Goal: Task Accomplishment & Management: Manage account settings

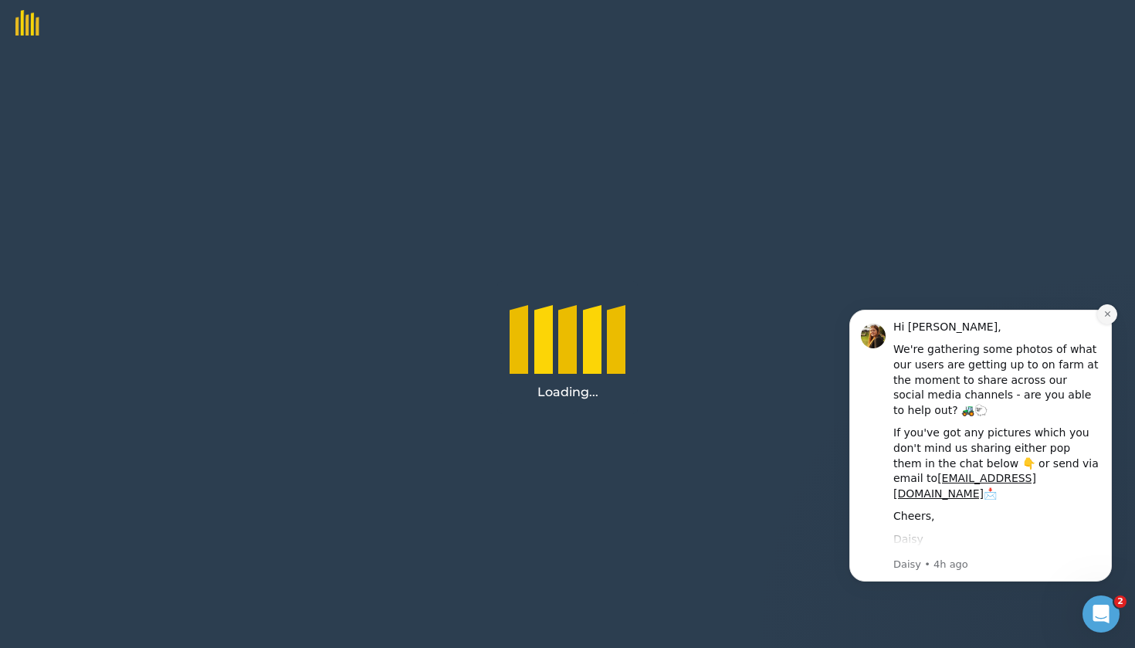
click at [1110, 310] on icon "Dismiss notification" at bounding box center [1107, 314] width 8 height 8
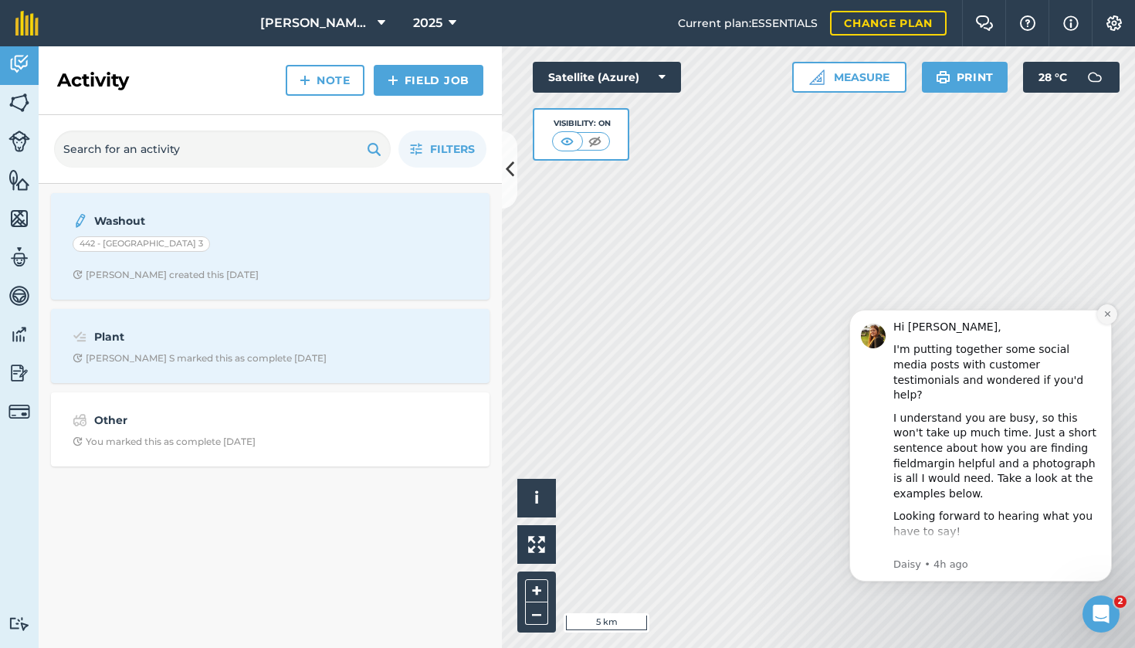
click at [1108, 313] on icon "Dismiss notification" at bounding box center [1107, 314] width 8 height 8
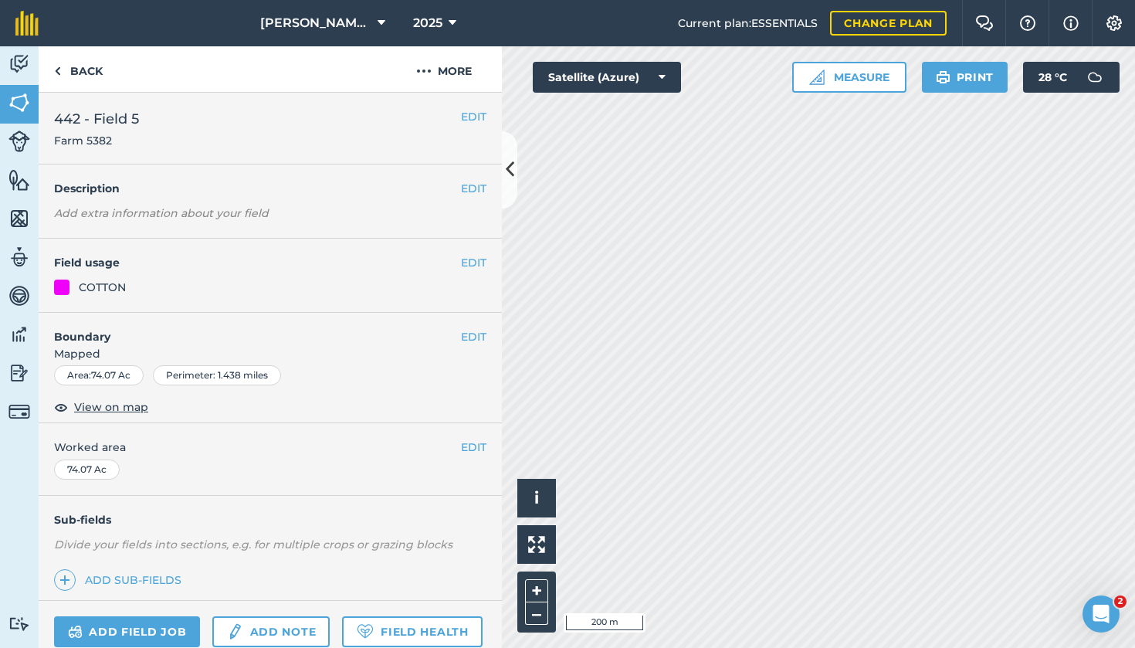
click at [178, 213] on em "Add extra information about your field" at bounding box center [161, 213] width 215 height 14
click at [175, 218] on em "Add extra information about your field" at bounding box center [161, 213] width 215 height 14
click at [472, 186] on button "EDIT" at bounding box center [473, 188] width 25 height 17
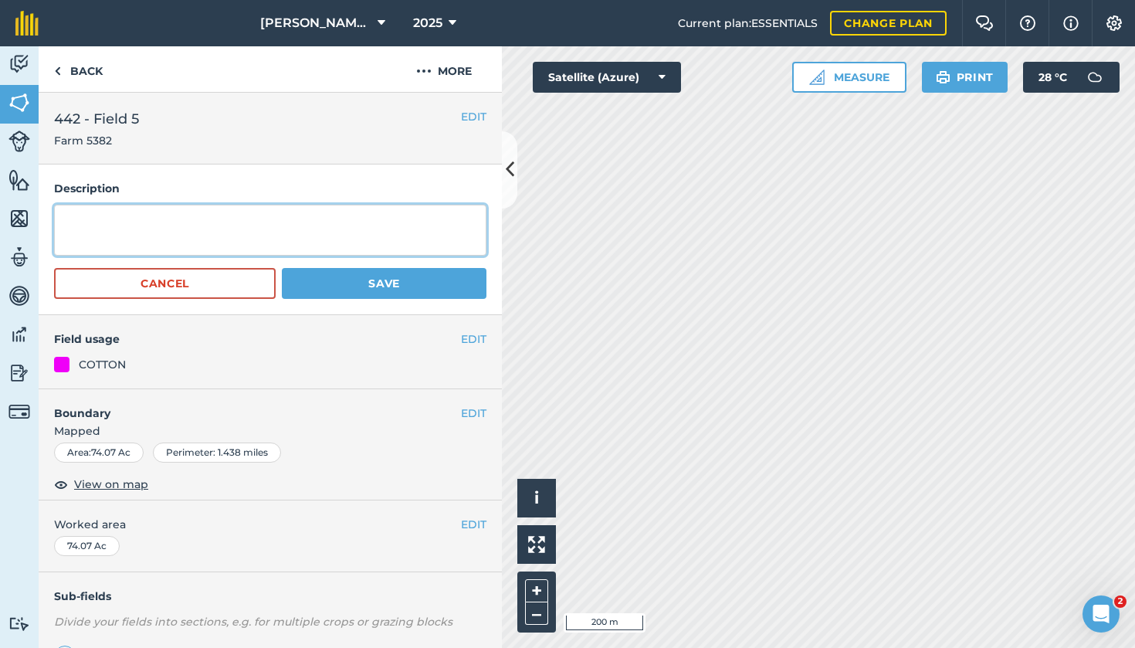
click at [229, 223] on textarea at bounding box center [270, 230] width 432 height 51
type textarea "GPS: [PERSON_NAME] 442 - 5"
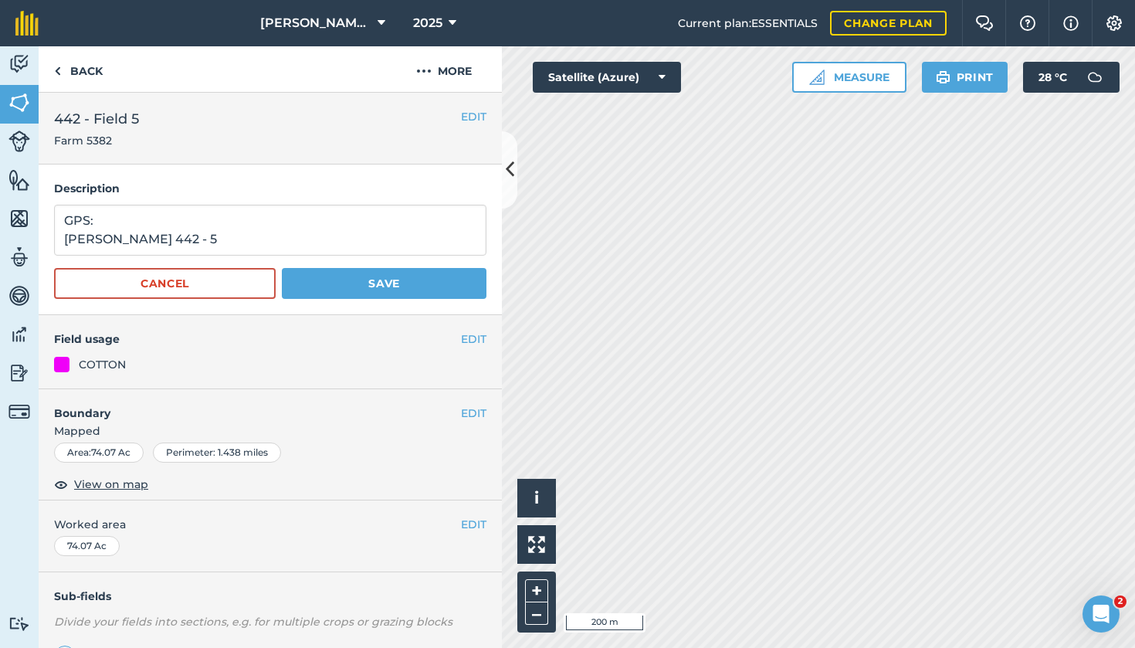
click at [371, 286] on button "Save" at bounding box center [384, 283] width 205 height 31
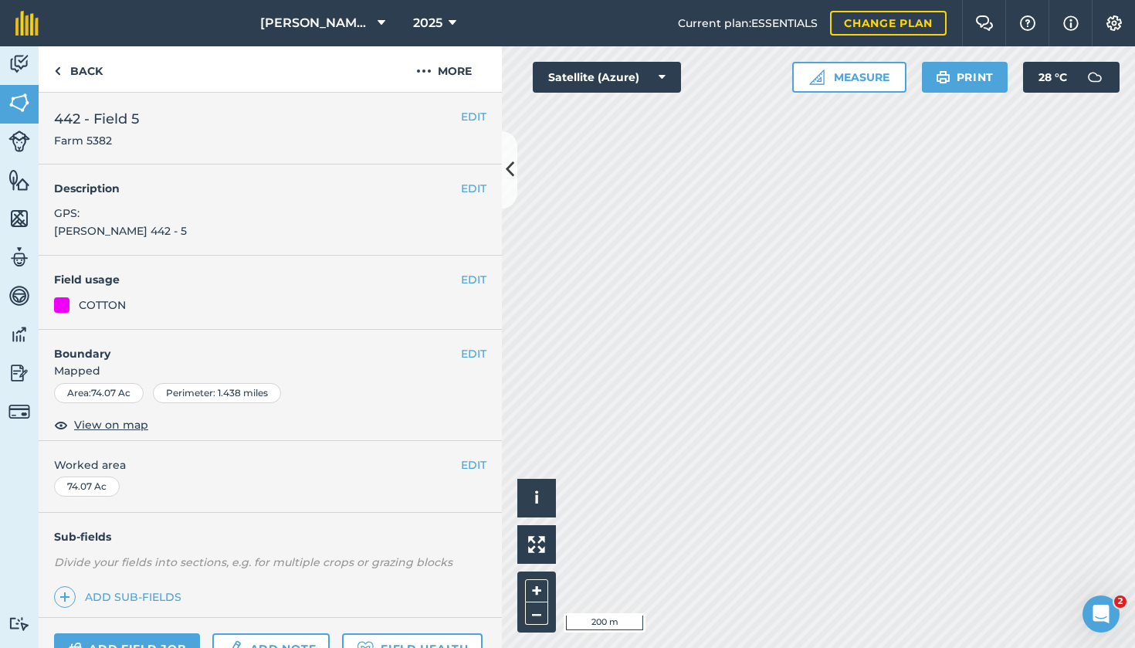
drag, startPoint x: 468, startPoint y: 185, endPoint x: 446, endPoint y: 188, distance: 22.0
click at [467, 185] on button "EDIT" at bounding box center [473, 188] width 25 height 17
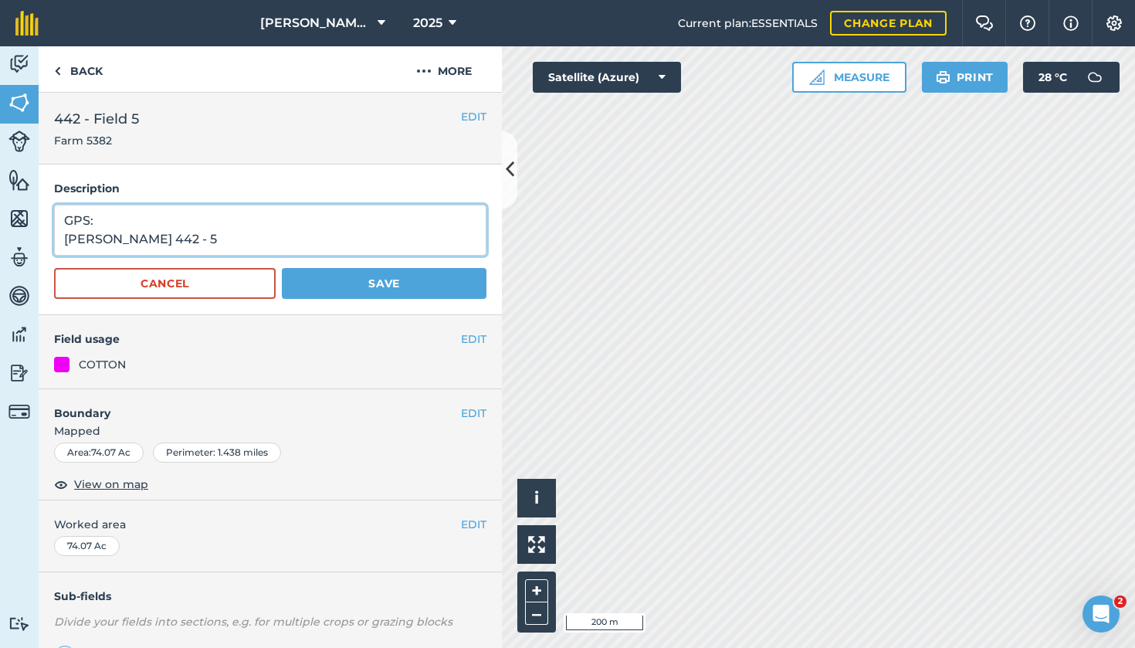
click at [137, 241] on textarea "GPS: [PERSON_NAME] 442 - 5" at bounding box center [270, 230] width 432 height 51
drag, startPoint x: 137, startPoint y: 239, endPoint x: 64, endPoint y: 240, distance: 72.6
click at [64, 240] on textarea "GPS: [PERSON_NAME] 442 - 5" at bounding box center [270, 230] width 432 height 51
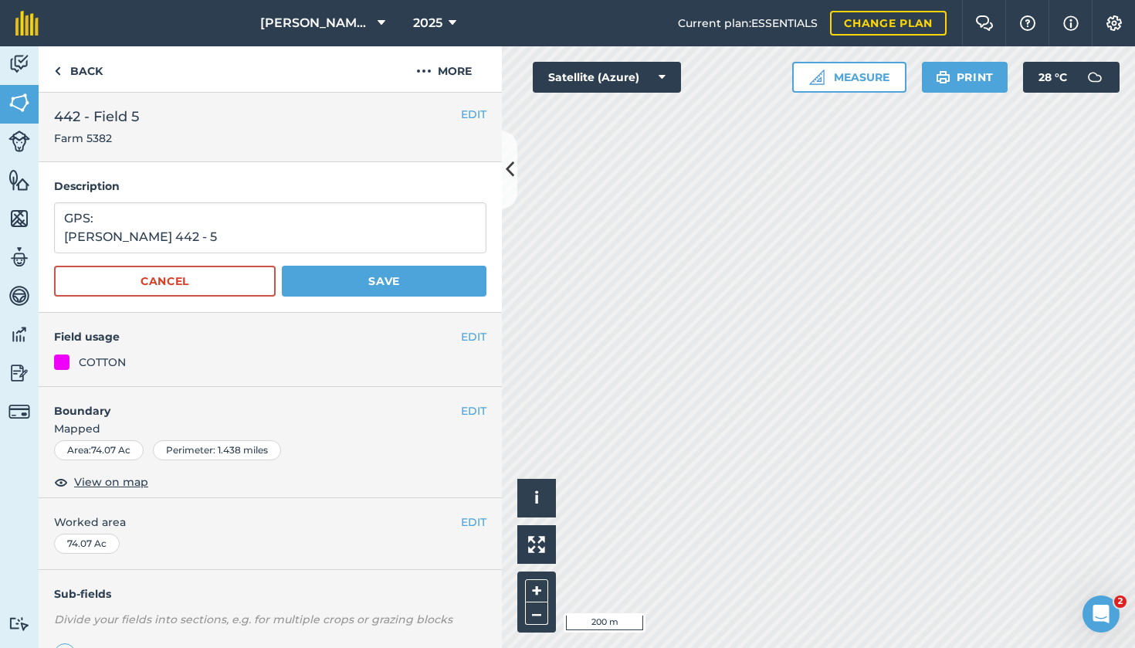
click at [352, 295] on button "Save" at bounding box center [384, 281] width 205 height 31
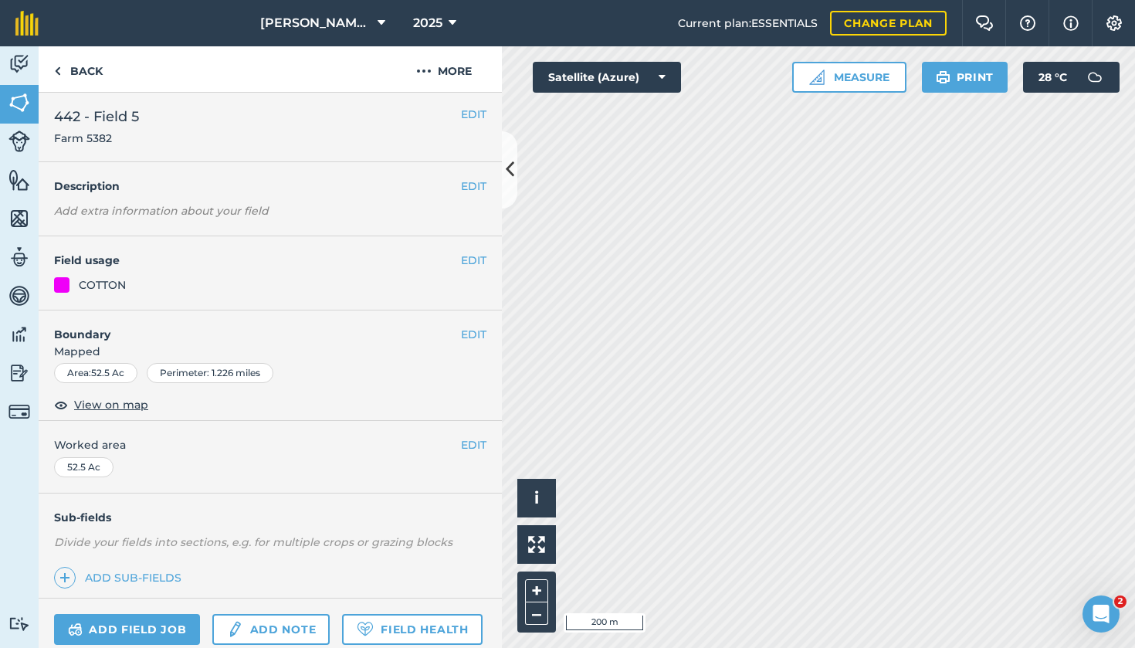
drag, startPoint x: 469, startPoint y: 180, endPoint x: 425, endPoint y: 191, distance: 45.5
click at [468, 180] on button "EDIT" at bounding box center [473, 186] width 25 height 17
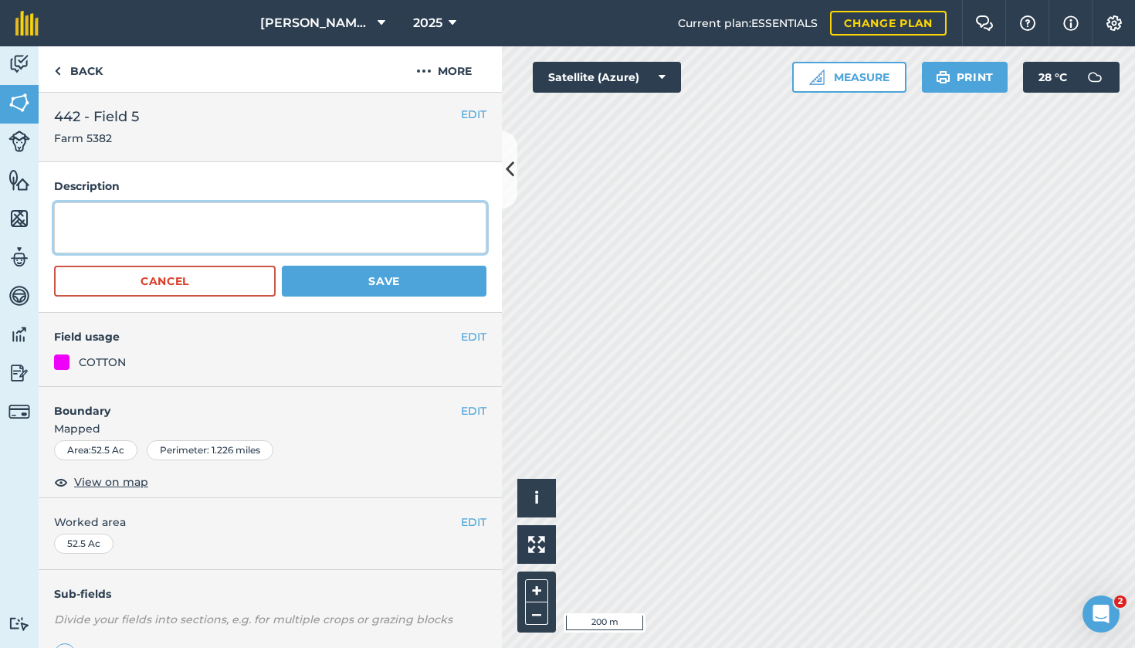
click at [249, 235] on textarea at bounding box center [270, 227] width 432 height 51
paste textarea "[PERSON_NAME] 442"
type textarea "[PERSON_NAME] 442 - 5"
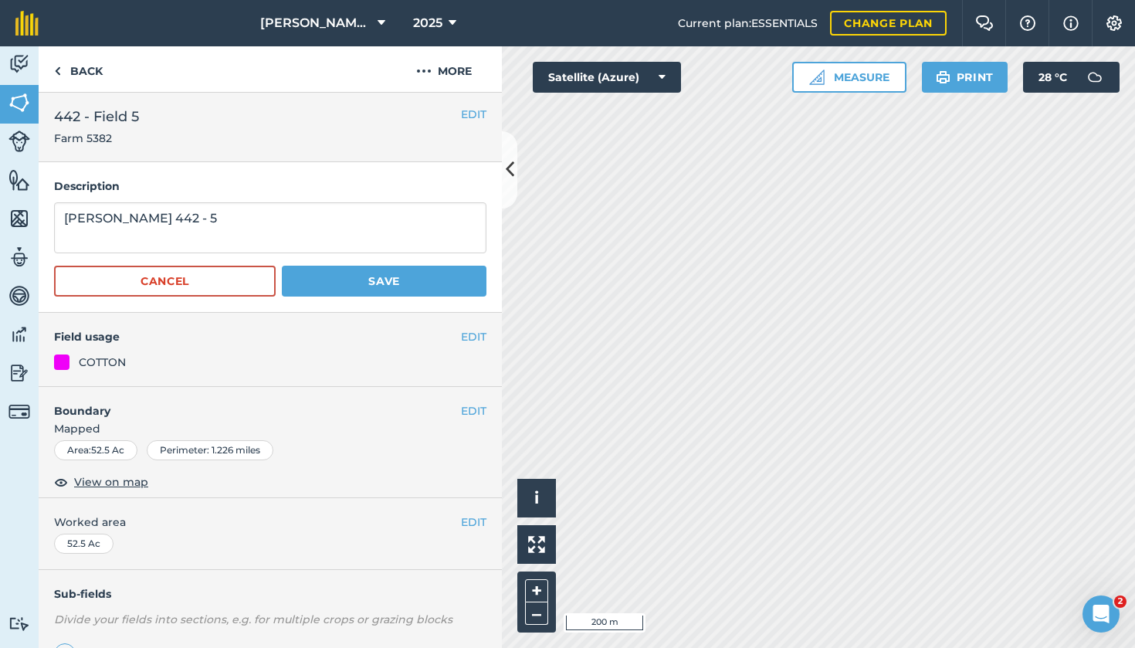
click at [380, 277] on button "Save" at bounding box center [384, 281] width 205 height 31
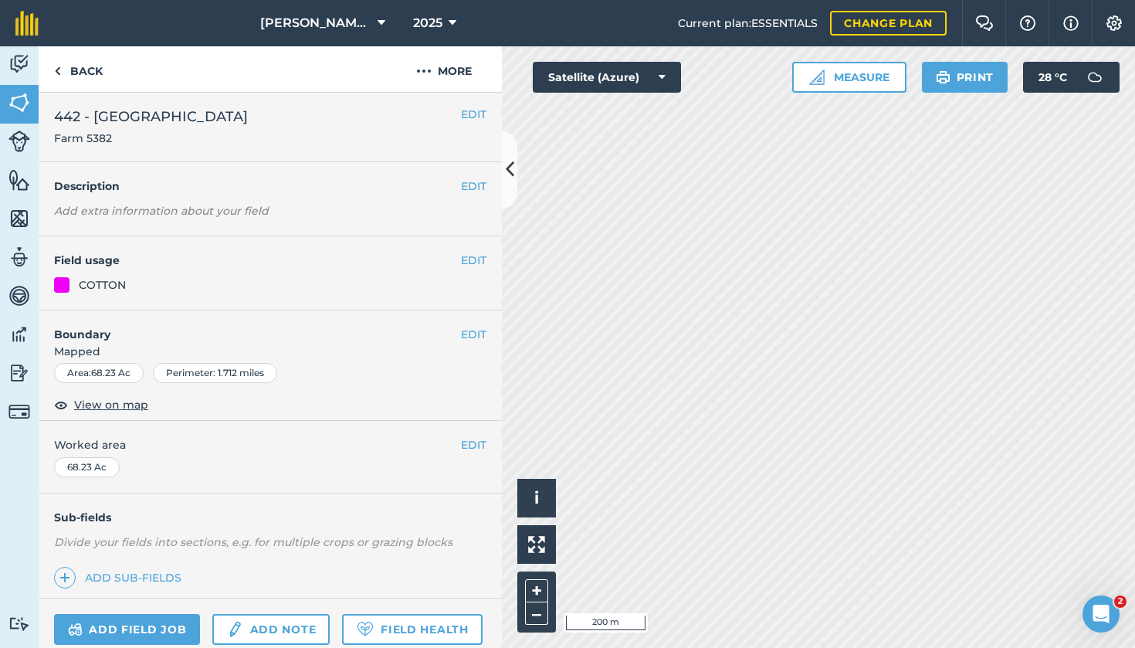
drag, startPoint x: 475, startPoint y: 181, endPoint x: 459, endPoint y: 190, distance: 18.3
click at [475, 182] on button "EDIT" at bounding box center [473, 186] width 25 height 17
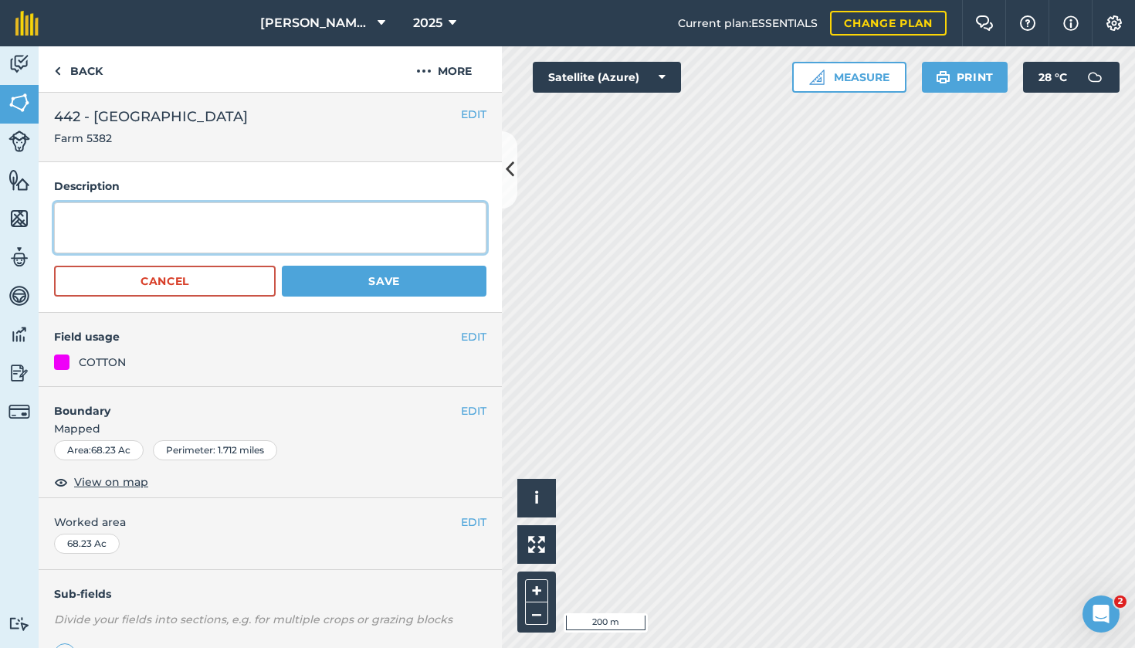
click at [251, 228] on textarea at bounding box center [270, 227] width 432 height 51
paste textarea "[PERSON_NAME] 442"
type textarea "[PERSON_NAME] 442 - Tower"
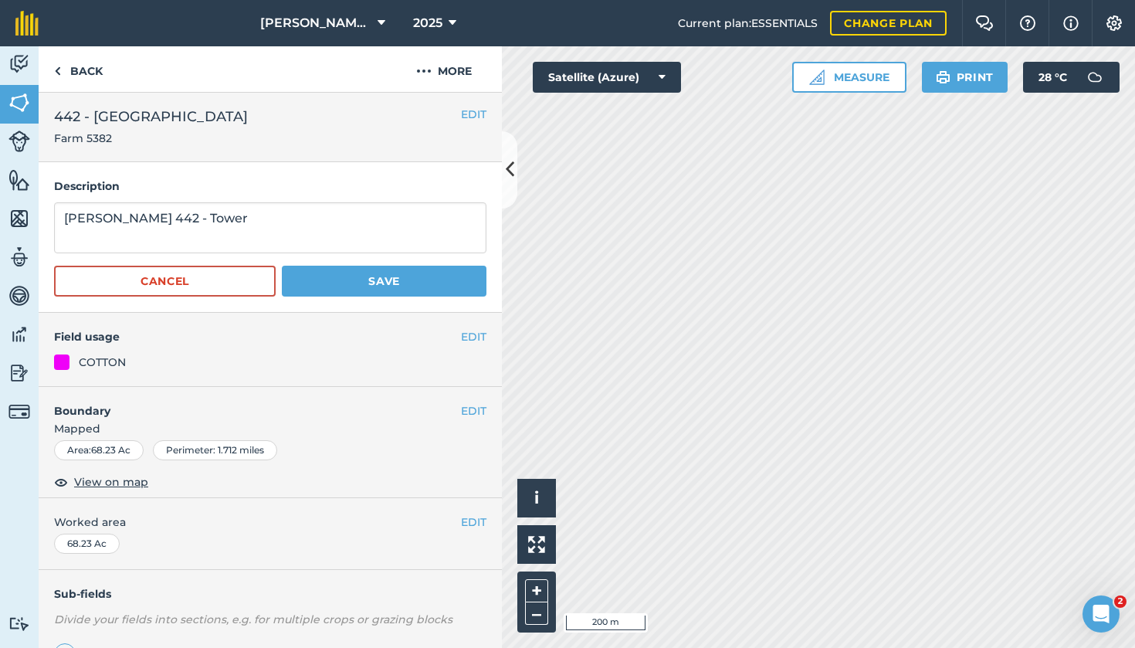
click at [352, 294] on button "Save" at bounding box center [384, 281] width 205 height 31
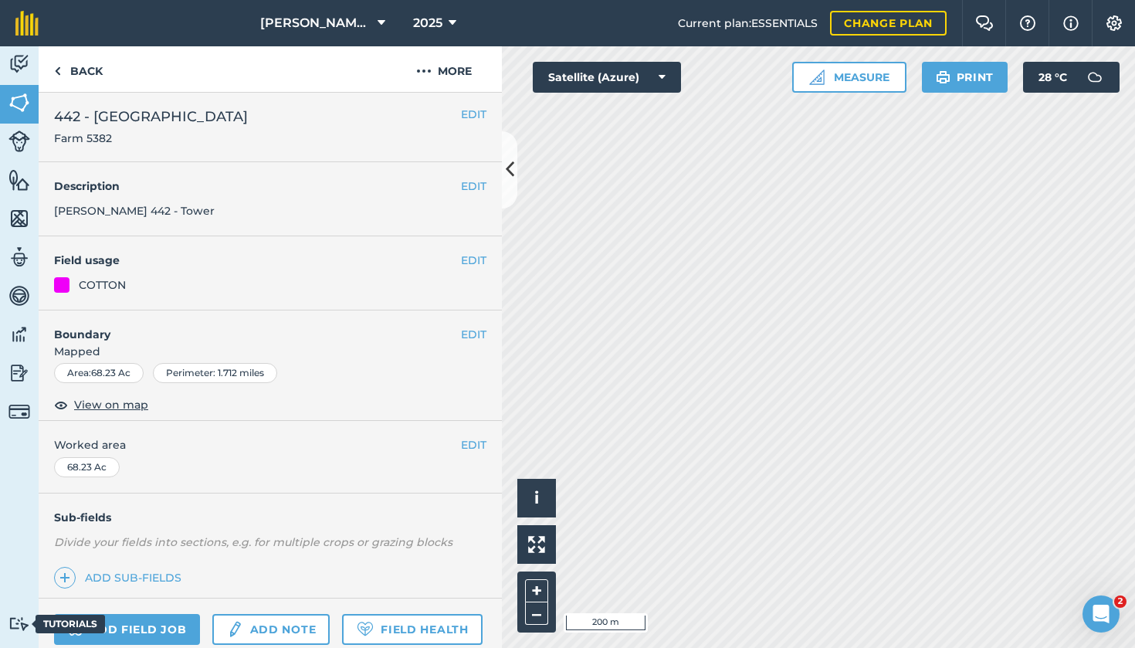
click at [0, 647] on link "Tutorials Tutorials" at bounding box center [19, 624] width 39 height 48
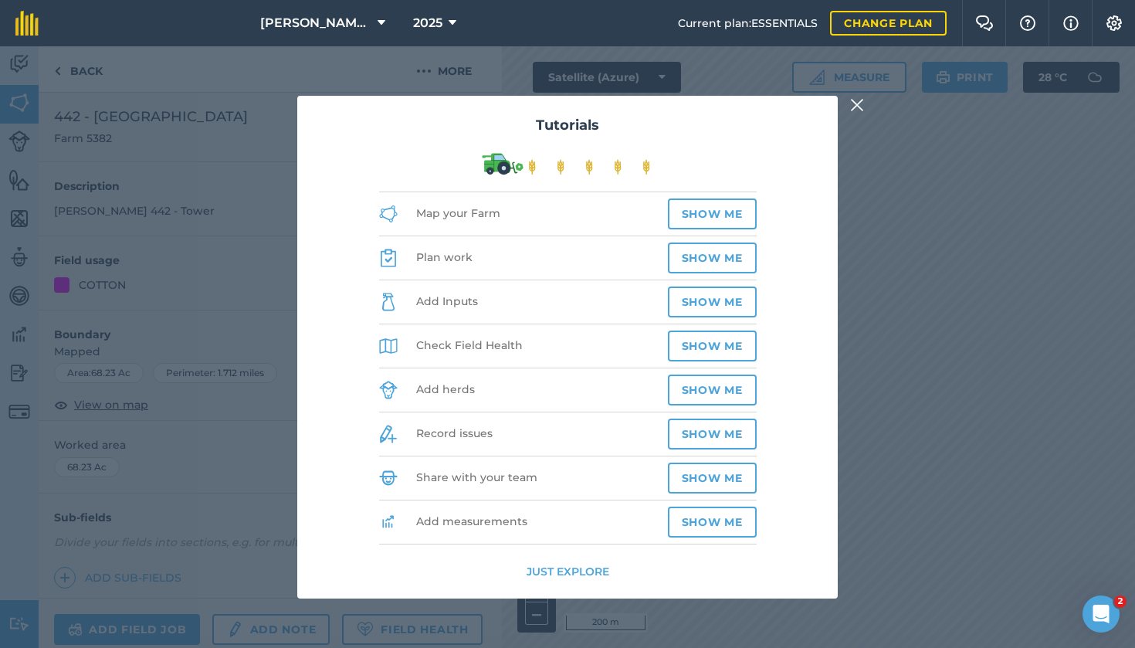
click at [849, 114] on div "Tutorials Map your Farm Show me Plan work Show me Add Inputs Show me Check Fiel…" at bounding box center [567, 346] width 1135 height 601
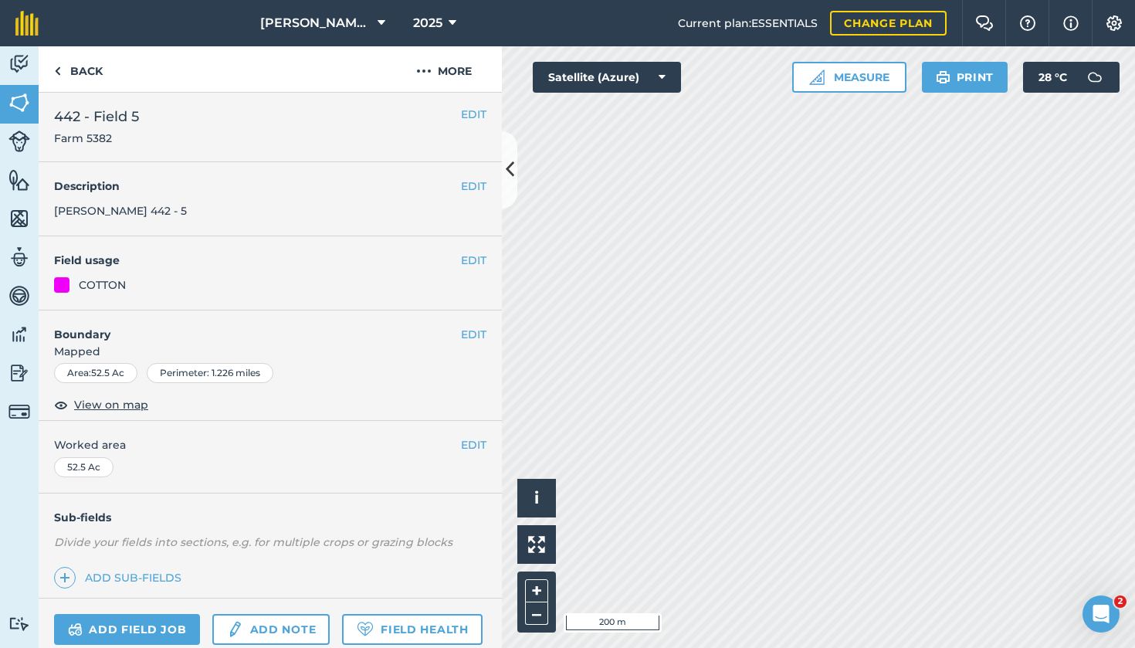
click at [463, 188] on button "EDIT" at bounding box center [473, 186] width 25 height 17
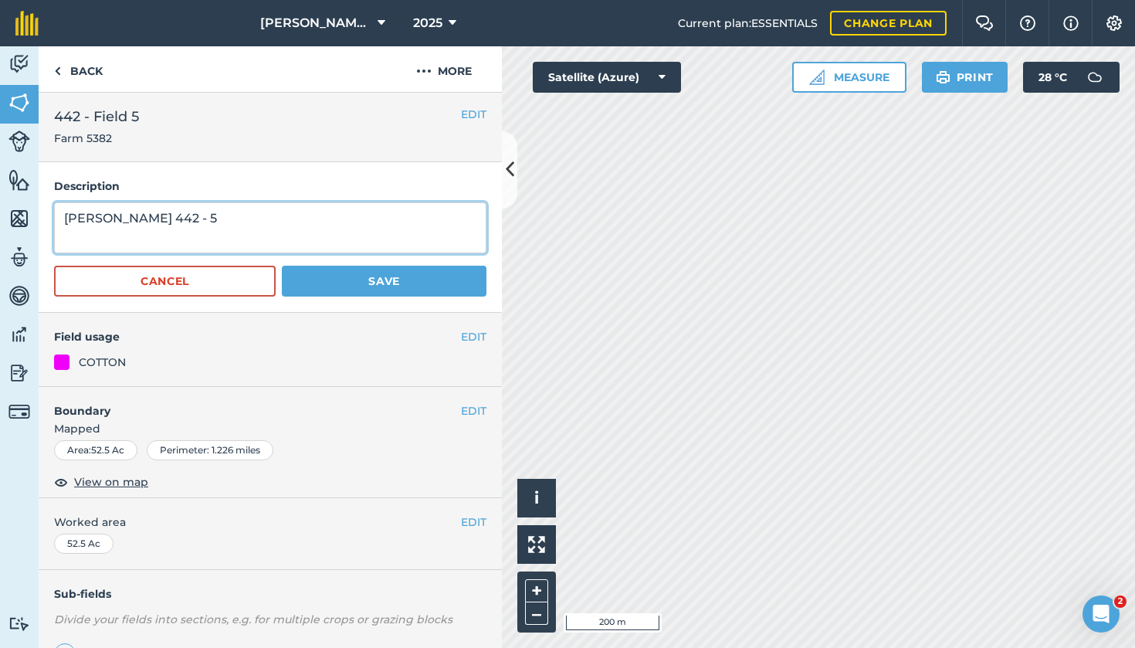
click at [148, 225] on textarea "[PERSON_NAME] 442 - 5" at bounding box center [270, 227] width 432 height 51
type textarea "[PERSON_NAME] 442 - Field -5"
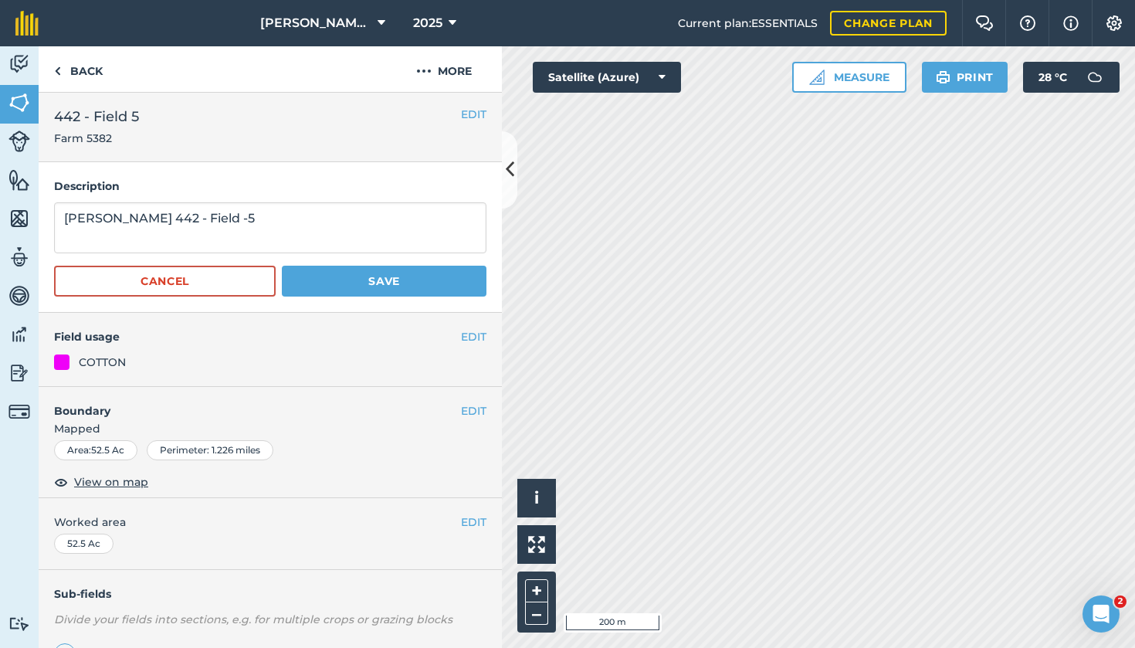
click at [317, 286] on button "Save" at bounding box center [384, 281] width 205 height 31
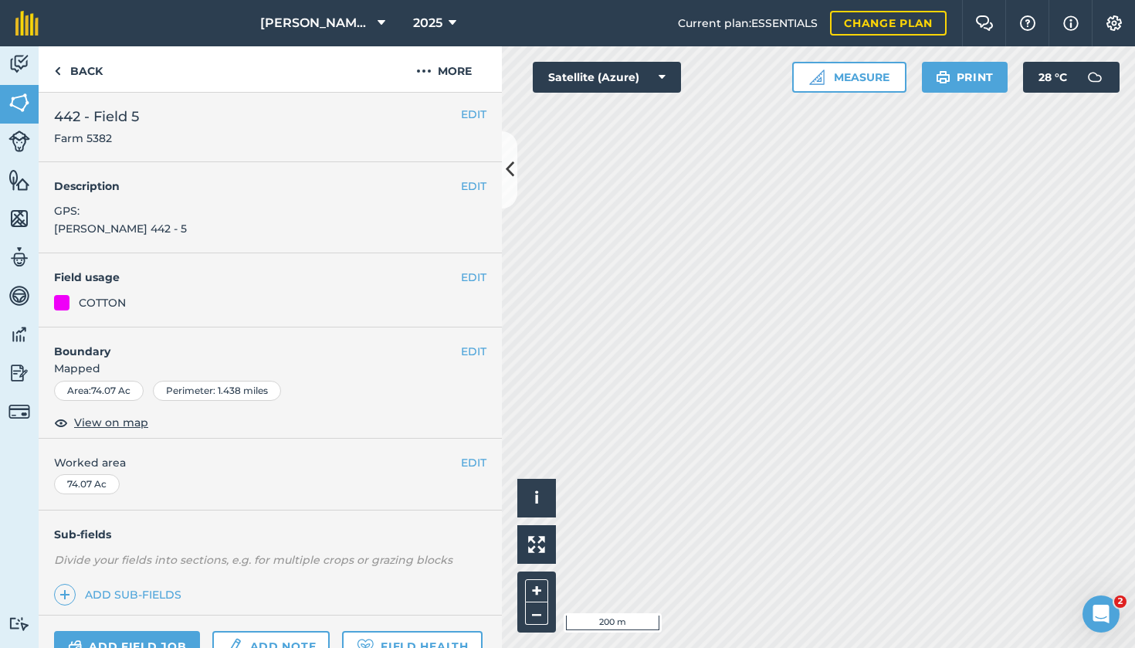
drag, startPoint x: 472, startPoint y: 189, endPoint x: 457, endPoint y: 197, distance: 16.6
click at [472, 189] on button "EDIT" at bounding box center [473, 186] width 25 height 17
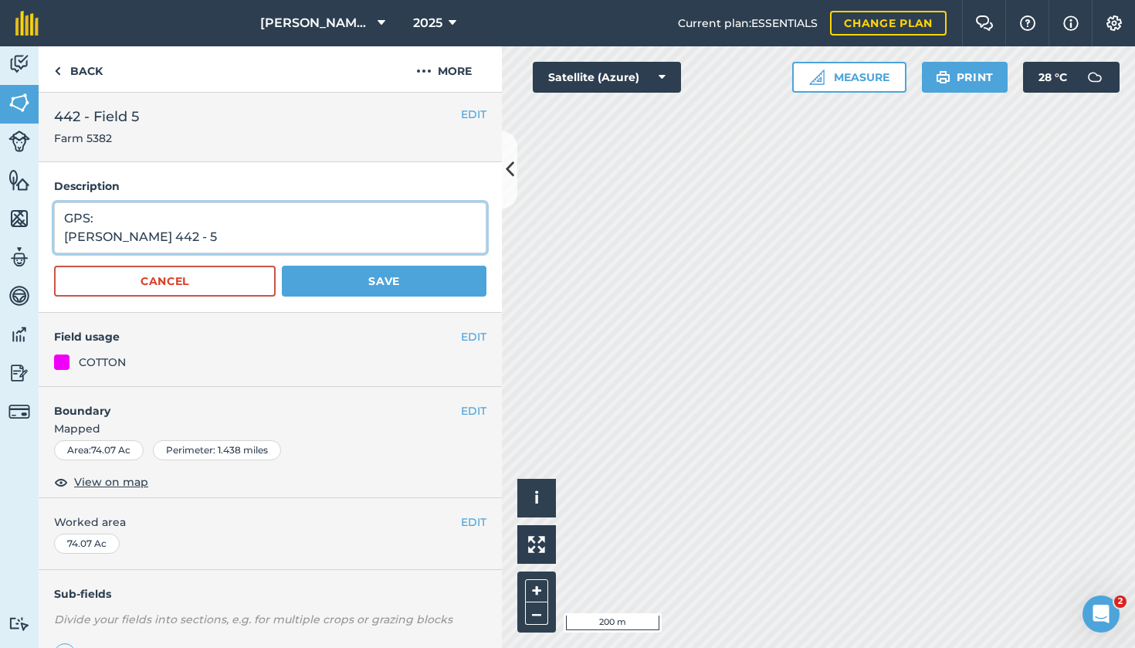
click at [148, 236] on textarea "GPS: [PERSON_NAME] 442 - 5" at bounding box center [270, 227] width 432 height 51
type textarea "GPS: [PERSON_NAME] 442 - Field -5"
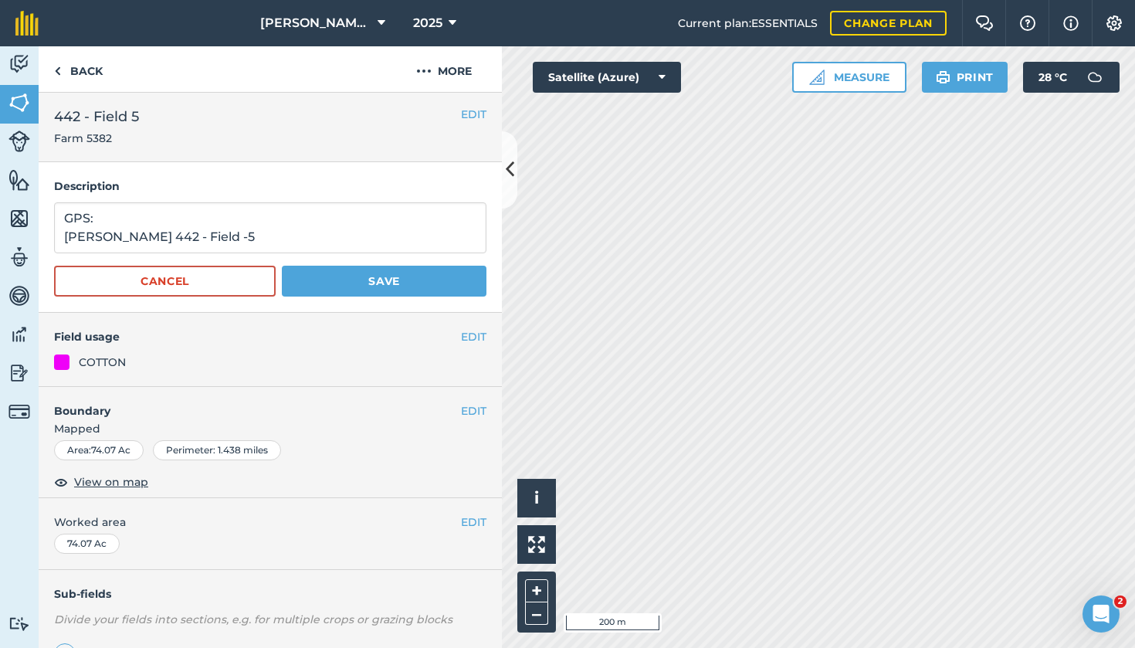
click at [336, 280] on button "Save" at bounding box center [384, 281] width 205 height 31
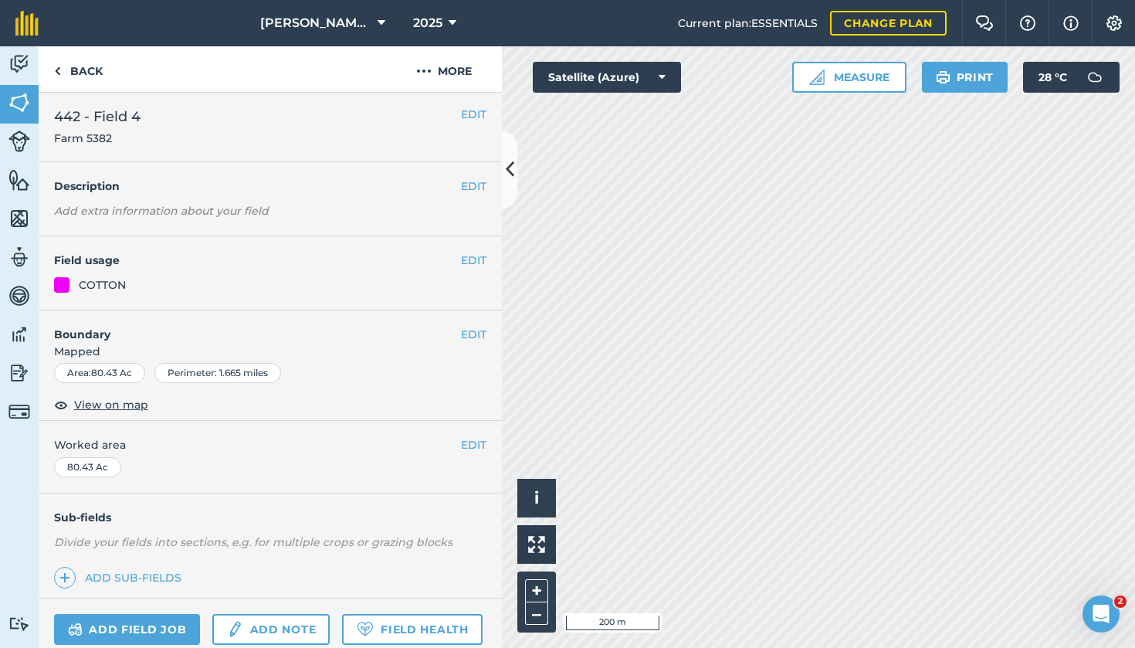
click at [483, 188] on button "EDIT" at bounding box center [473, 186] width 25 height 17
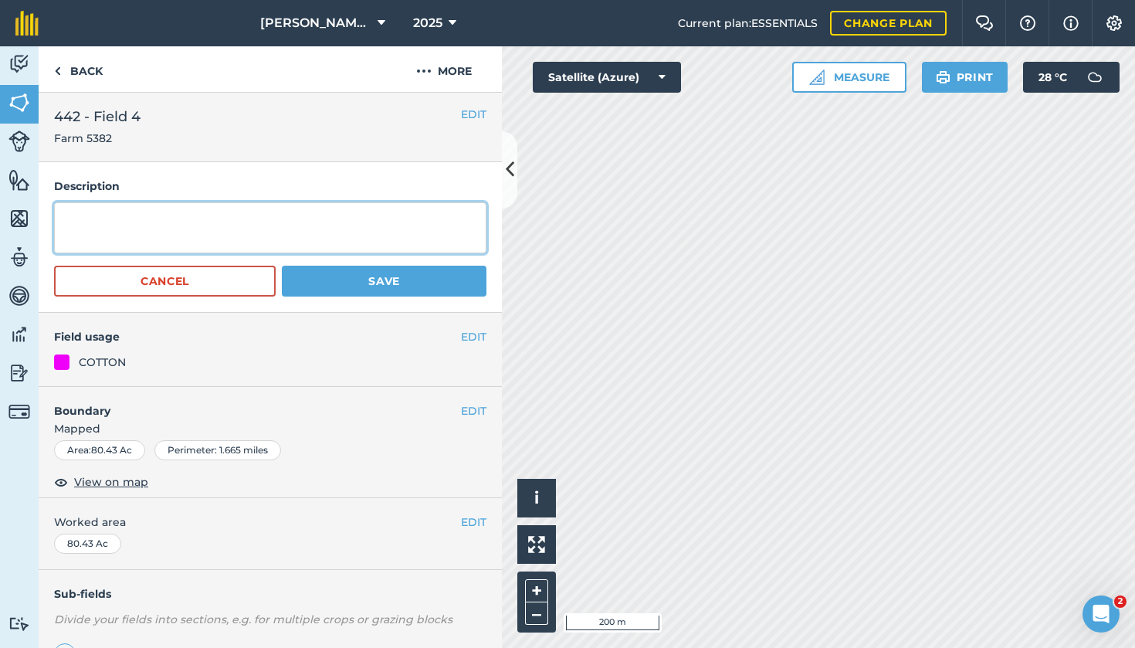
click at [320, 226] on textarea at bounding box center [270, 227] width 432 height 51
type textarea "GPS: [PERSON_NAME] 442- Field-4"
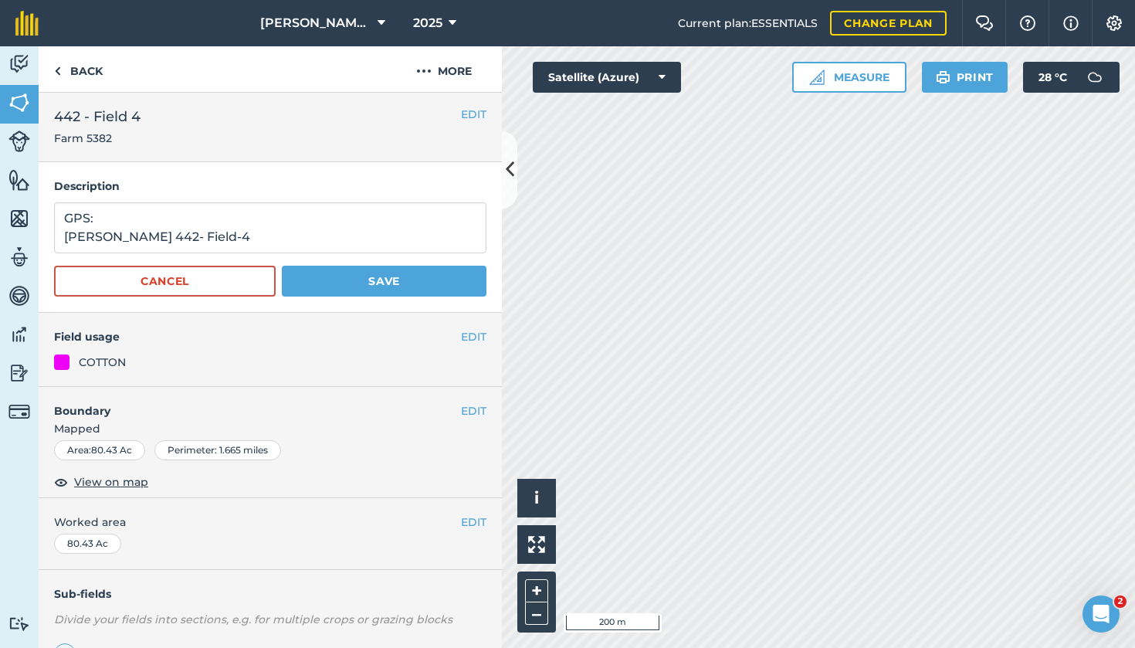
click at [432, 291] on button "Save" at bounding box center [384, 281] width 205 height 31
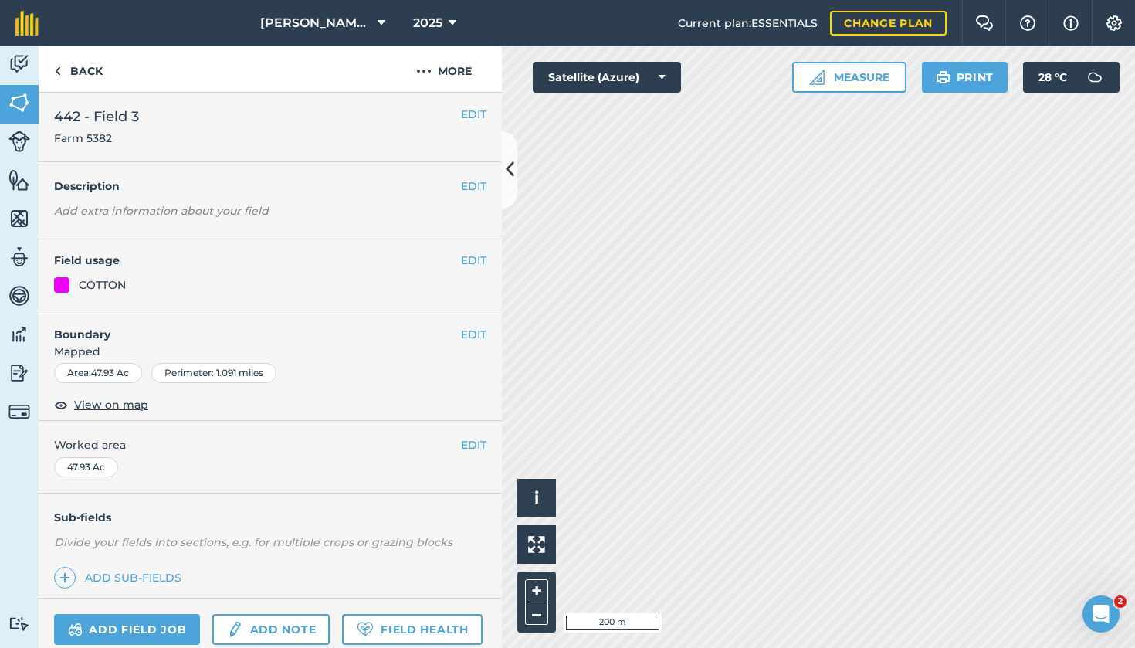
drag, startPoint x: 478, startPoint y: 188, endPoint x: 446, endPoint y: 201, distance: 35.0
click at [477, 188] on button "EDIT" at bounding box center [473, 186] width 25 height 17
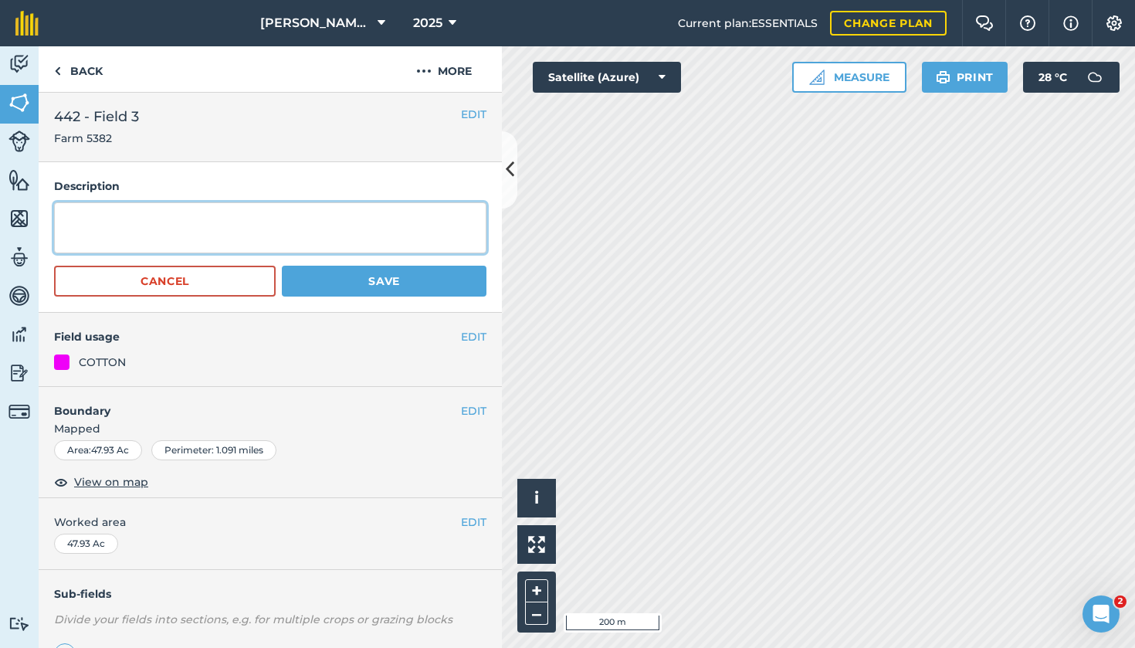
click at [280, 227] on textarea at bounding box center [270, 227] width 432 height 51
type textarea "GPS: [PERSON_NAME] 442 - Field-3"
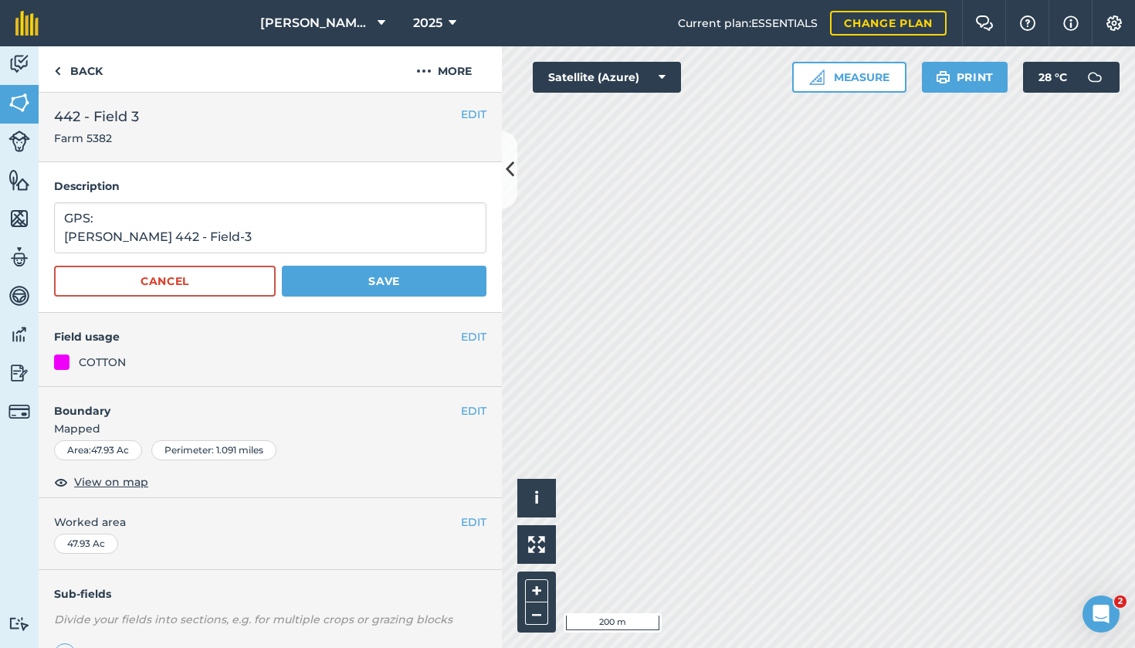
click at [391, 286] on button "Save" at bounding box center [384, 281] width 205 height 31
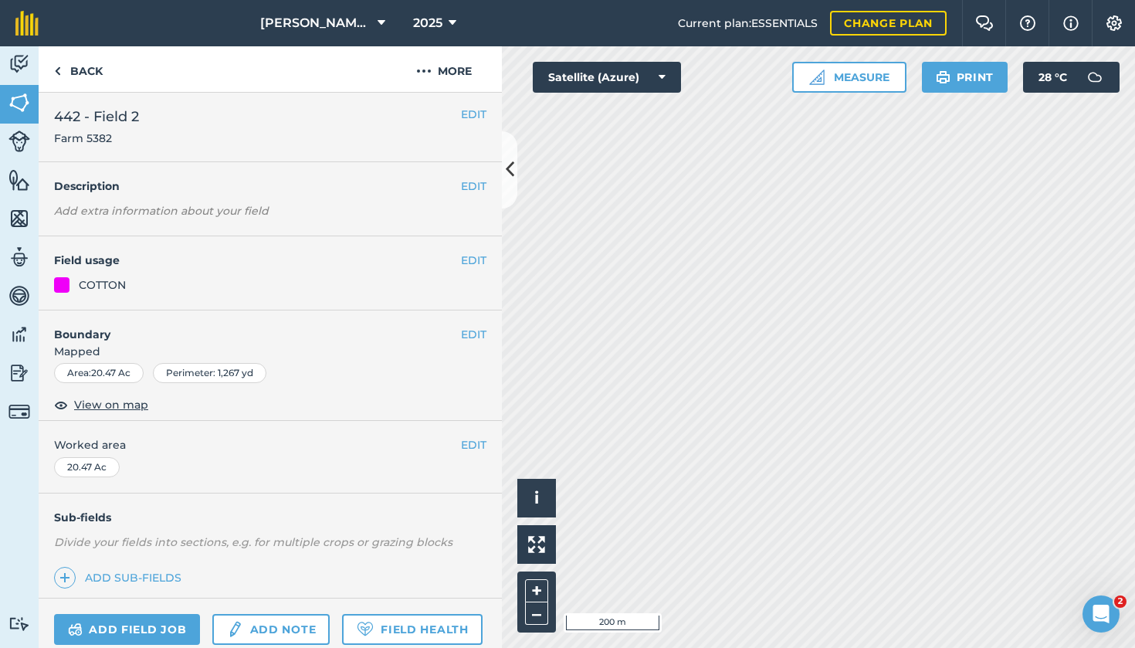
drag, startPoint x: 463, startPoint y: 188, endPoint x: 415, endPoint y: 195, distance: 48.5
click at [461, 188] on button "EDIT" at bounding box center [473, 186] width 25 height 17
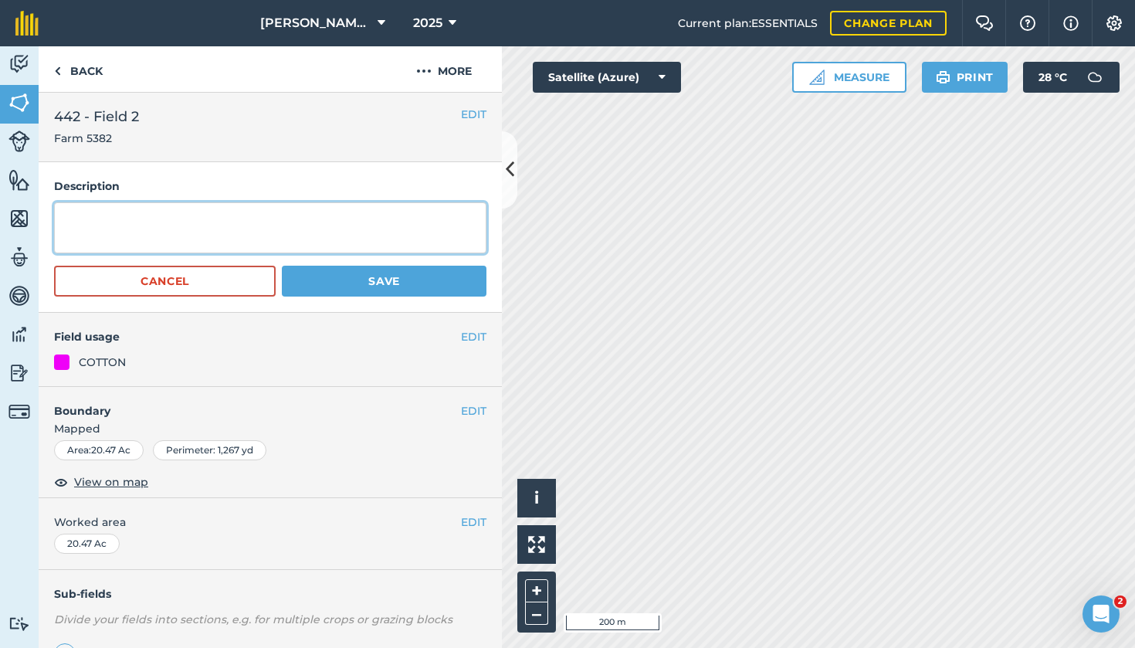
click at [334, 236] on textarea at bounding box center [270, 227] width 432 height 51
type textarea "GPS: [PERSON_NAME] 442 - Field-2"
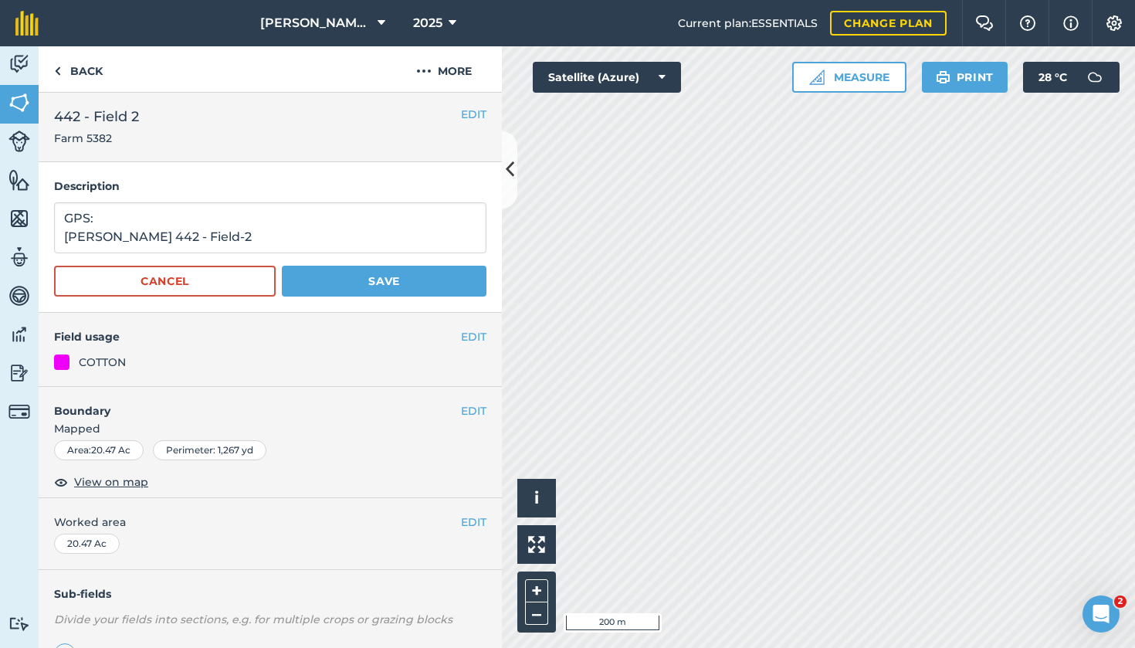
click at [385, 293] on button "Save" at bounding box center [384, 281] width 205 height 31
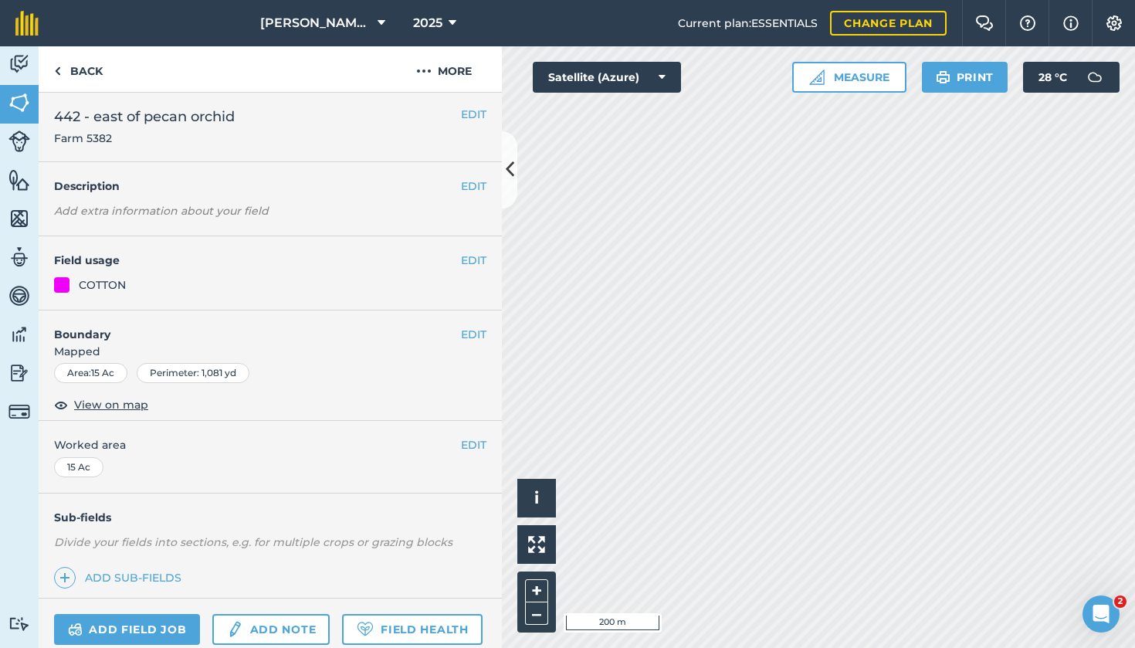
click at [457, 187] on h4 "Description" at bounding box center [270, 186] width 432 height 17
drag, startPoint x: 480, startPoint y: 183, endPoint x: 425, endPoint y: 191, distance: 56.2
click at [478, 184] on button "EDIT" at bounding box center [473, 186] width 25 height 17
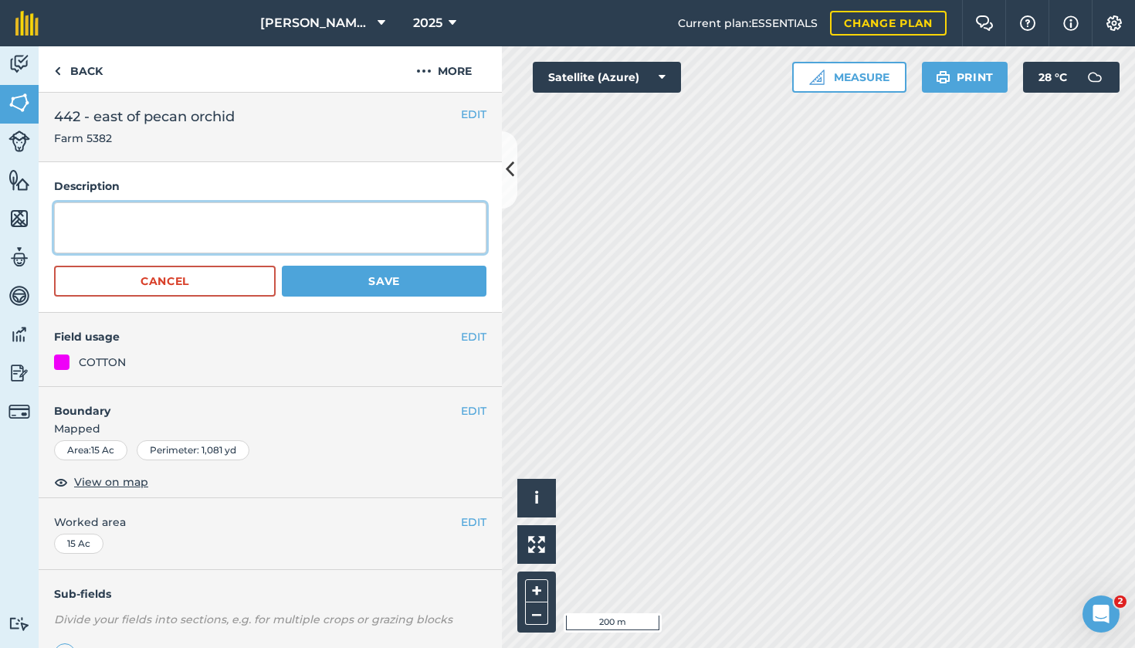
click at [306, 215] on textarea at bounding box center [270, 227] width 432 height 51
drag, startPoint x: 288, startPoint y: 232, endPoint x: 118, endPoint y: 195, distance: 174.0
click at [118, 195] on div "Description GPS: [PERSON_NAME] 442- E of Pecan orchid Cancel Save" at bounding box center [270, 237] width 463 height 151
type textarea "GPS: [PERSON_NAME] 442- E of Pecan orchid"
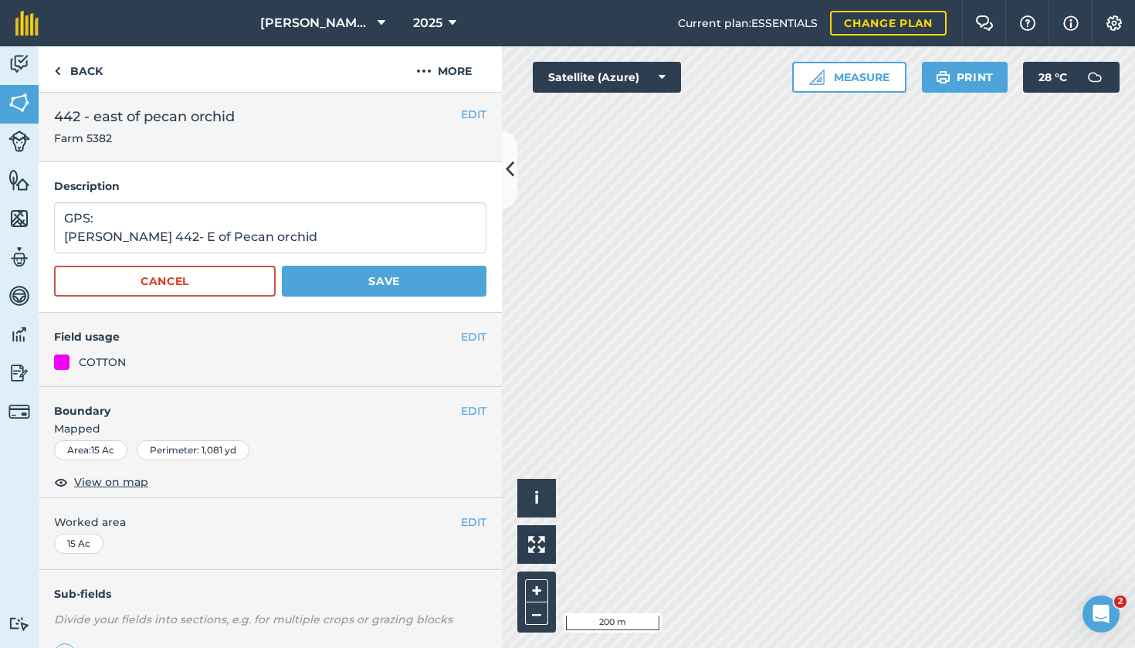
click at [353, 278] on button "Save" at bounding box center [384, 281] width 205 height 31
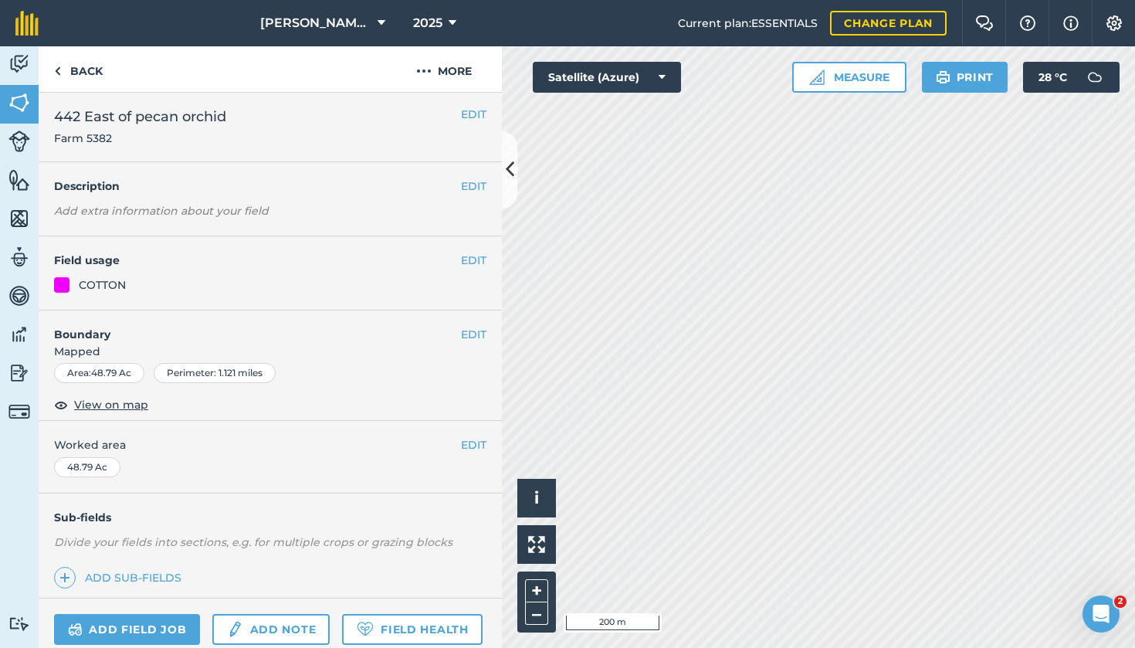
drag, startPoint x: 466, startPoint y: 188, endPoint x: 452, endPoint y: 191, distance: 14.4
click at [464, 188] on button "EDIT" at bounding box center [473, 186] width 25 height 17
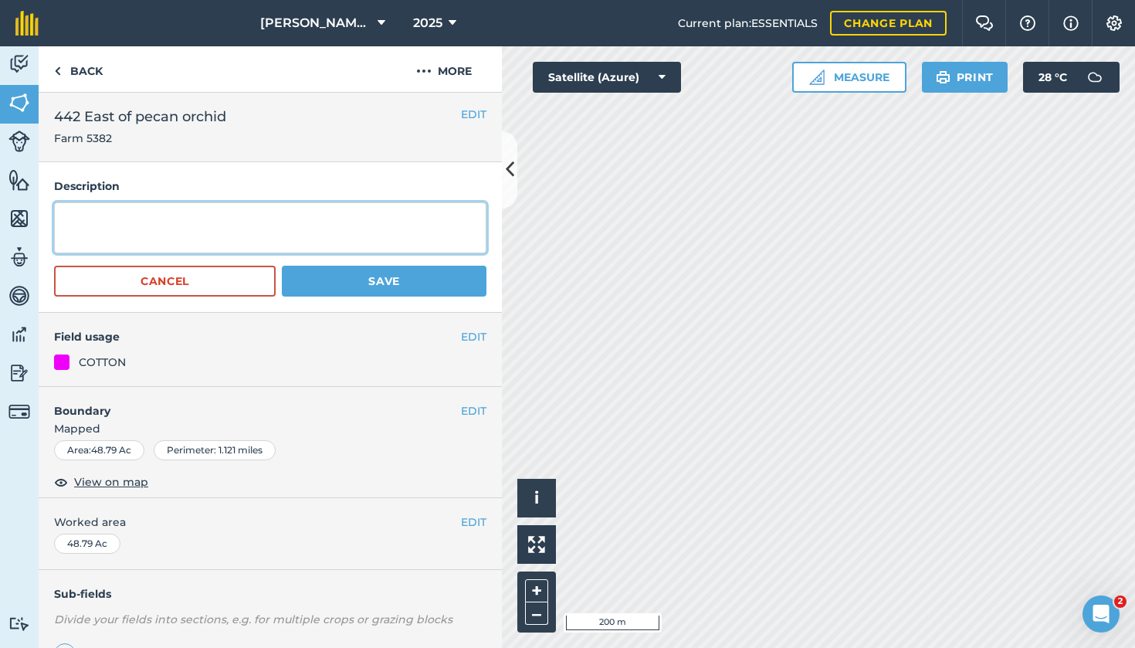
click at [222, 216] on textarea at bounding box center [270, 227] width 432 height 51
paste textarea "GPS: [PERSON_NAME] 442- E of Pecan orchid"
type textarea "GPS: [PERSON_NAME] 442- E of Pecan orchid"
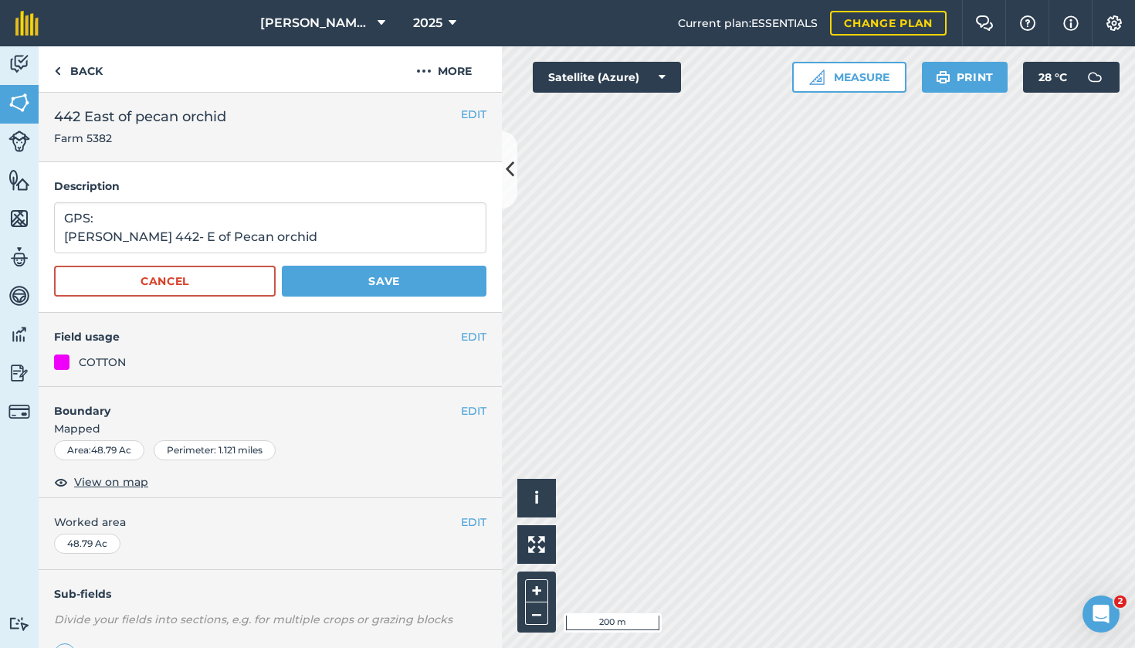
drag, startPoint x: 362, startPoint y: 293, endPoint x: 380, endPoint y: 291, distance: 17.8
click at [361, 293] on button "Save" at bounding box center [384, 281] width 205 height 31
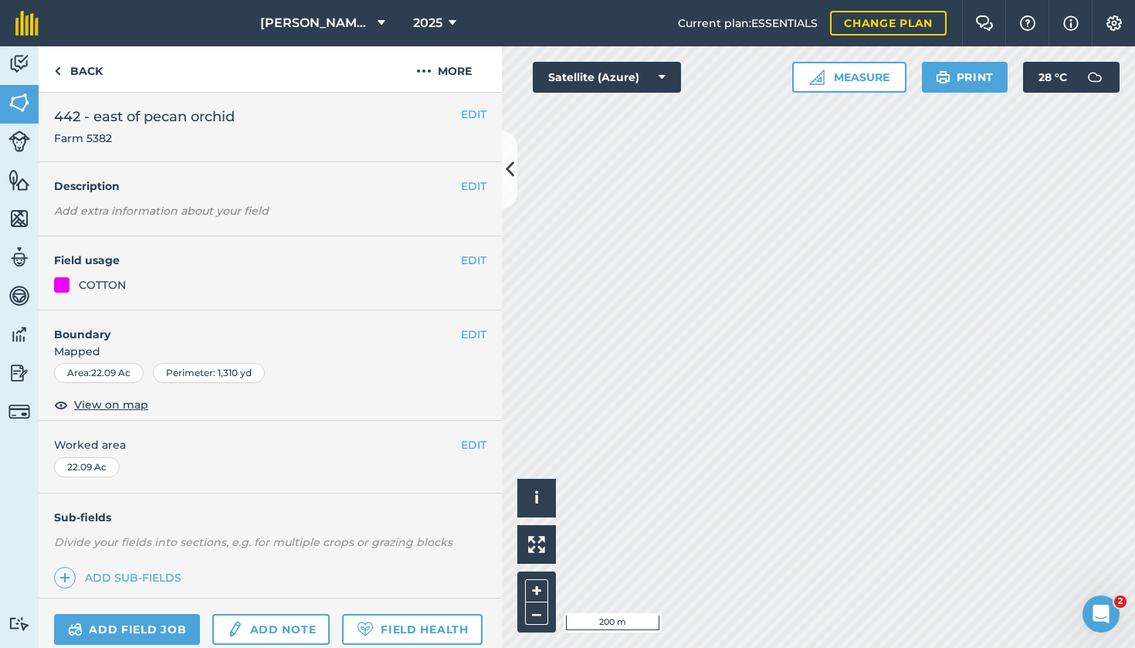
click at [457, 187] on h4 "Description" at bounding box center [270, 186] width 432 height 17
click at [473, 186] on button "EDIT" at bounding box center [473, 186] width 25 height 17
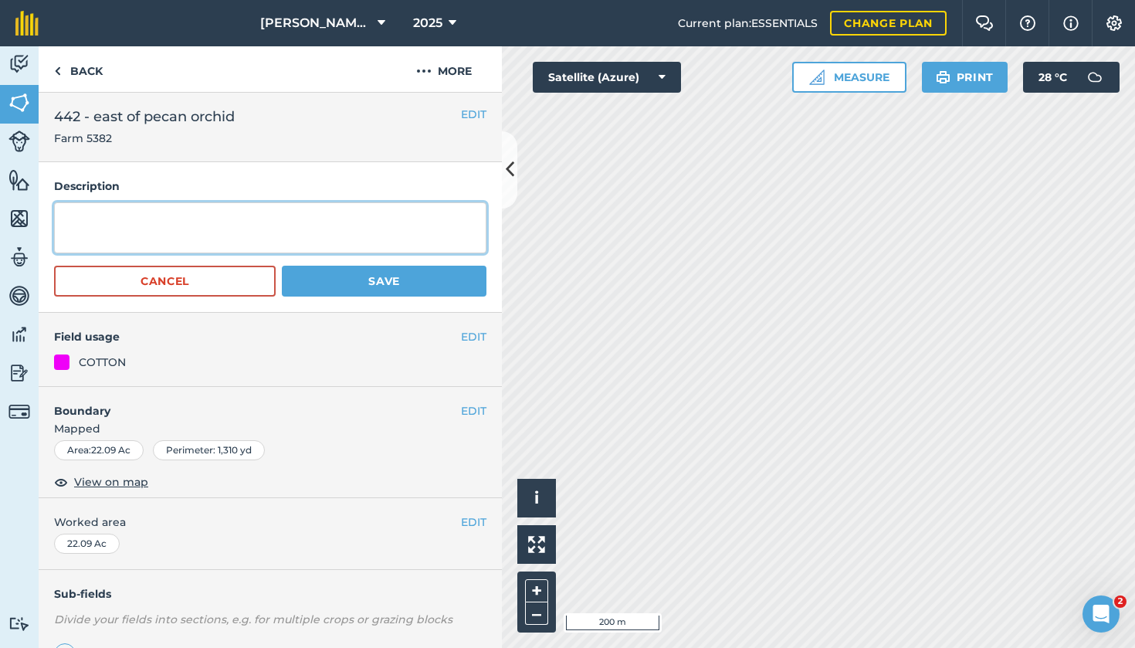
click at [370, 215] on textarea at bounding box center [270, 227] width 432 height 51
paste textarea "GPS: [PERSON_NAME] 442- E of Pecan orchid"
type textarea "GPS: [PERSON_NAME] 442- E of Pecan orchid"
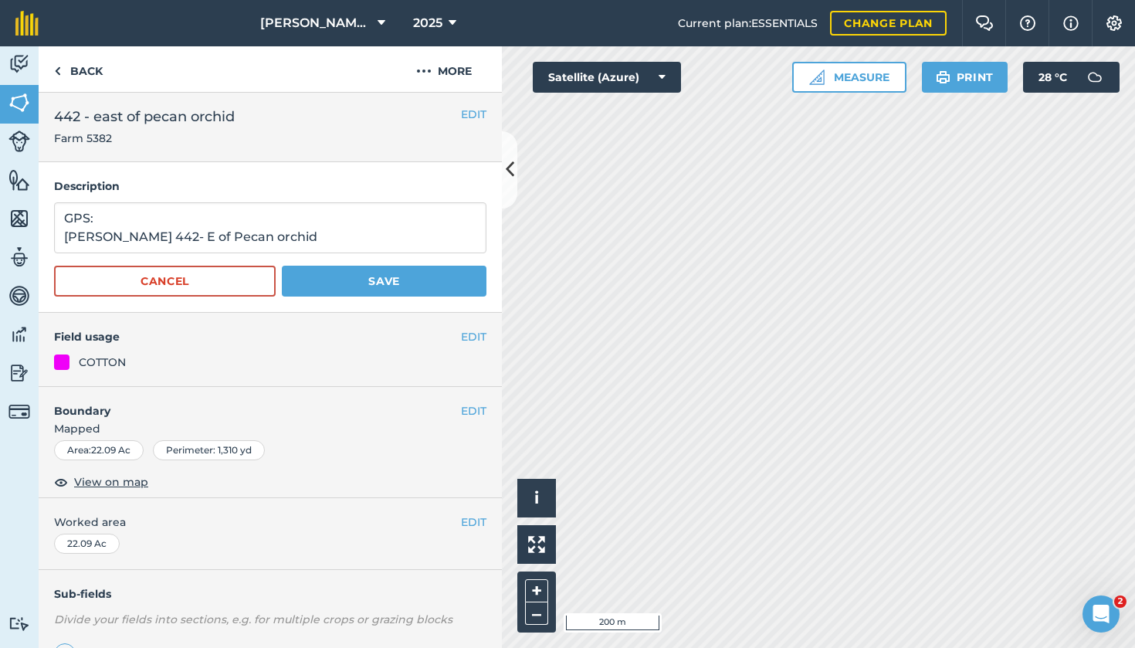
click at [418, 289] on button "Save" at bounding box center [384, 281] width 205 height 31
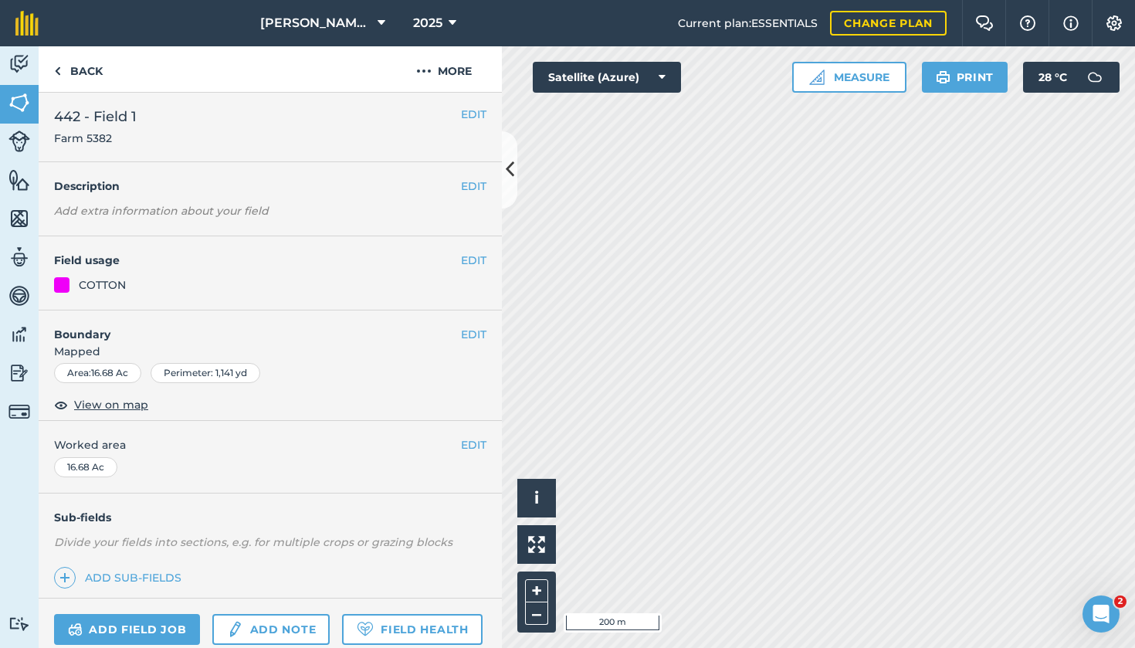
drag, startPoint x: 466, startPoint y: 186, endPoint x: 385, endPoint y: 192, distance: 80.5
click at [463, 187] on button "EDIT" at bounding box center [473, 186] width 25 height 17
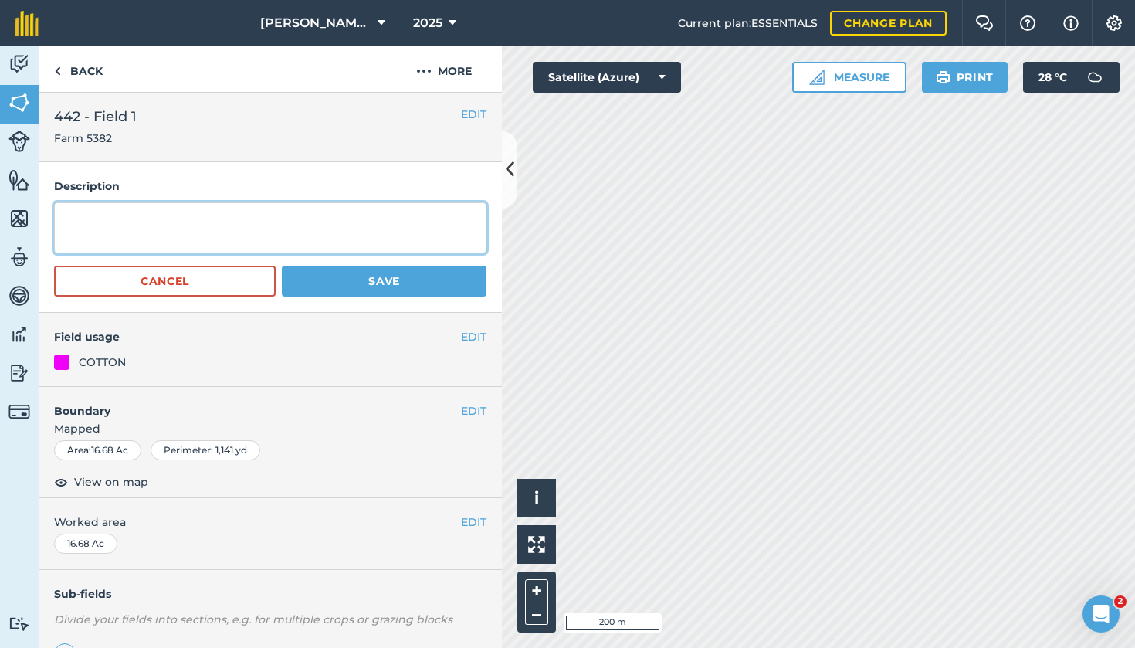
click at [340, 225] on textarea at bounding box center [270, 227] width 432 height 51
paste textarea "GPS: [PERSON_NAME] 442- E of Pecan orchid"
drag, startPoint x: 306, startPoint y: 234, endPoint x: 147, endPoint y: 236, distance: 159.1
click at [150, 233] on textarea "GPS: [PERSON_NAME] 442- E of Pecan orchid" at bounding box center [270, 227] width 432 height 51
type textarea "GPS: [PERSON_NAME] 442- Field-1"
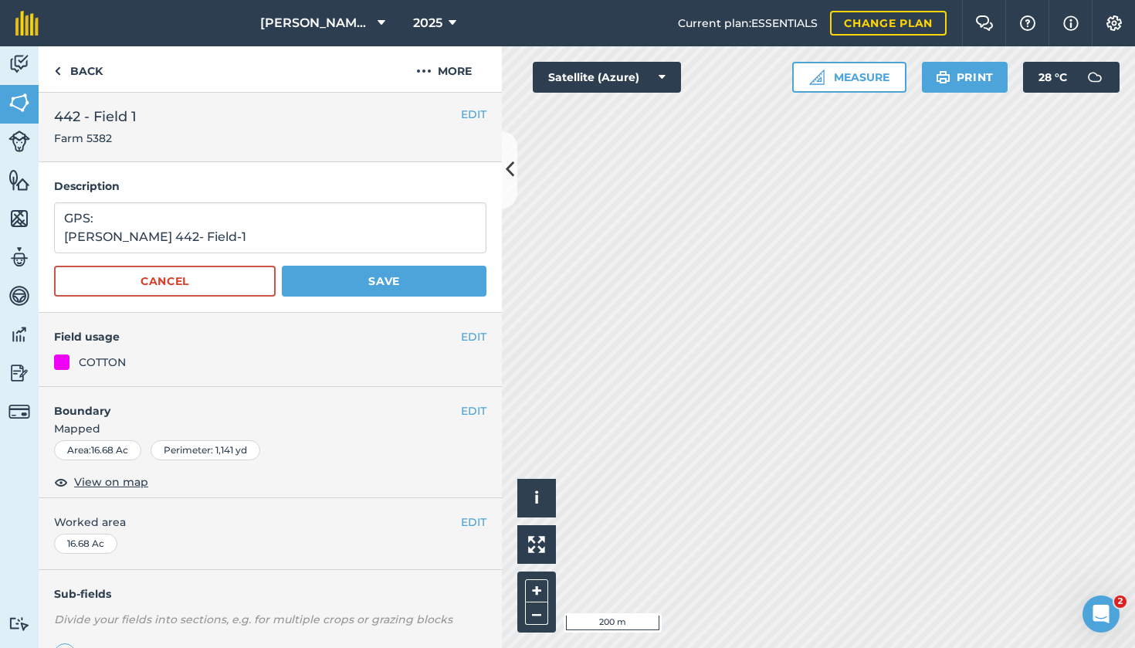
click at [438, 280] on button "Save" at bounding box center [384, 281] width 205 height 31
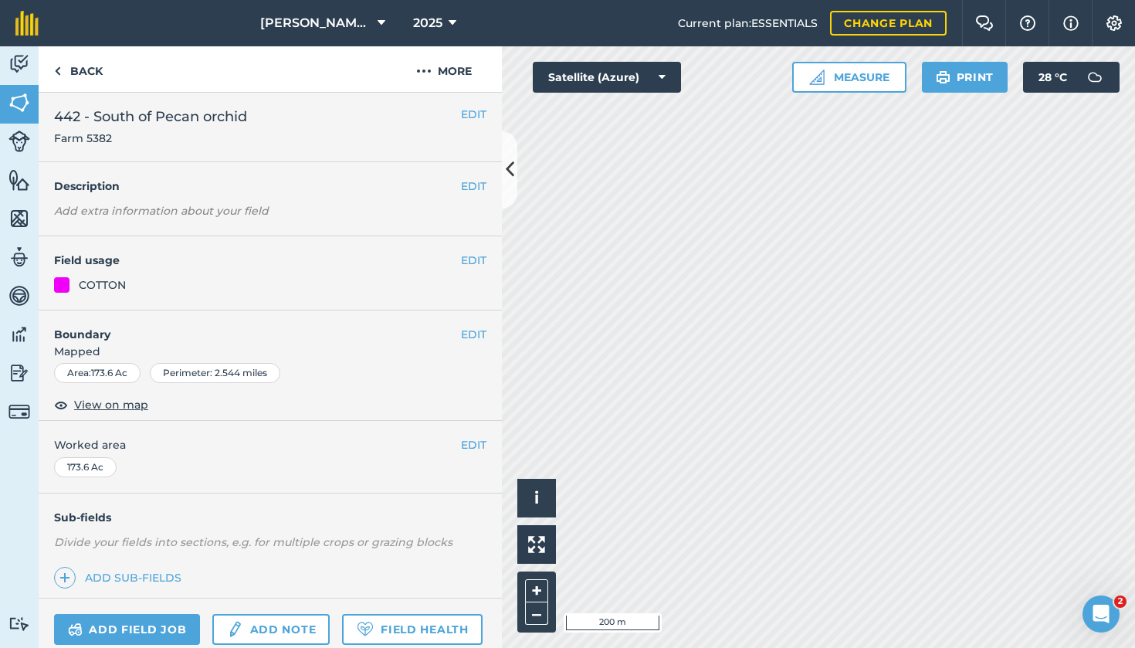
drag, startPoint x: 186, startPoint y: 204, endPoint x: 216, endPoint y: 202, distance: 30.2
click at [186, 205] on em "Add extra information about your field" at bounding box center [161, 211] width 215 height 14
drag, startPoint x: 479, startPoint y: 186, endPoint x: 409, endPoint y: 182, distance: 70.4
click at [474, 187] on button "EDIT" at bounding box center [473, 186] width 25 height 17
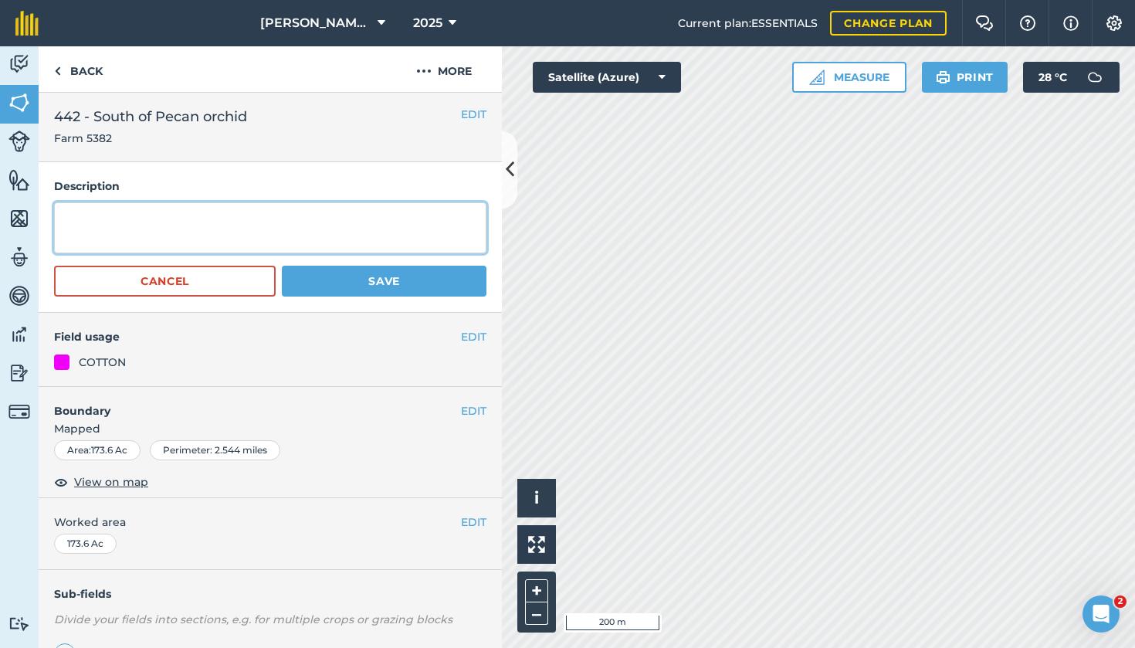
click at [227, 212] on textarea at bounding box center [270, 227] width 432 height 51
paste textarea "GPS: [PERSON_NAME] 442- E of Pecan orchid"
click at [152, 241] on textarea "GPS: [PERSON_NAME] 442- E of Pecan orchid" at bounding box center [270, 227] width 432 height 51
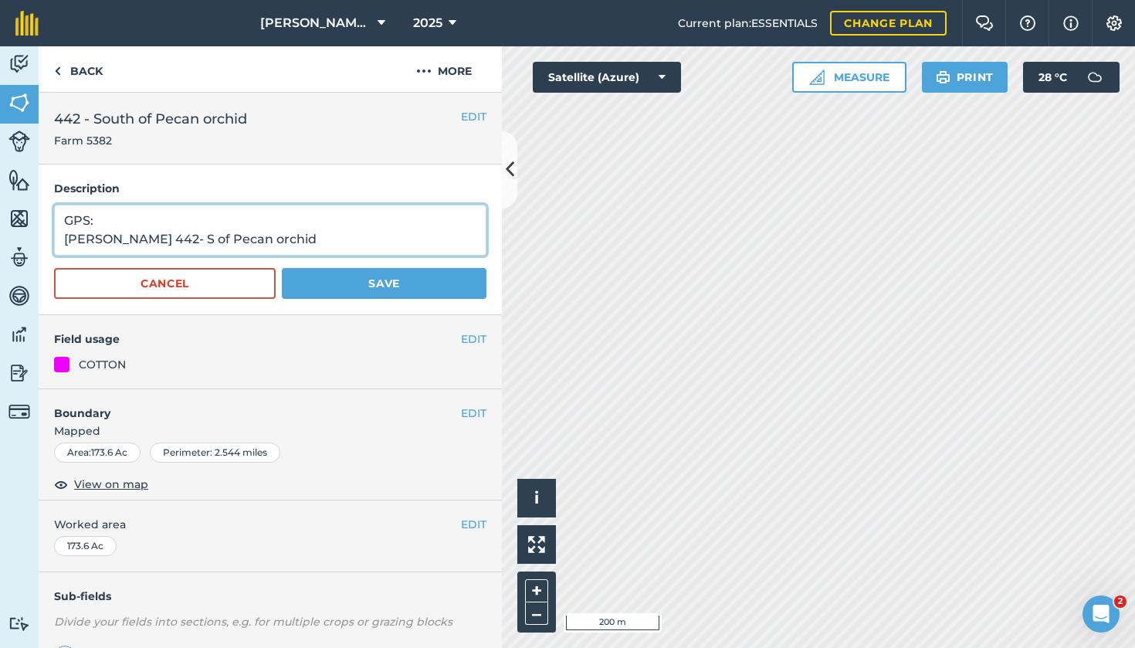
type textarea "GPS: [PERSON_NAME] 442- S of Pecan orchid"
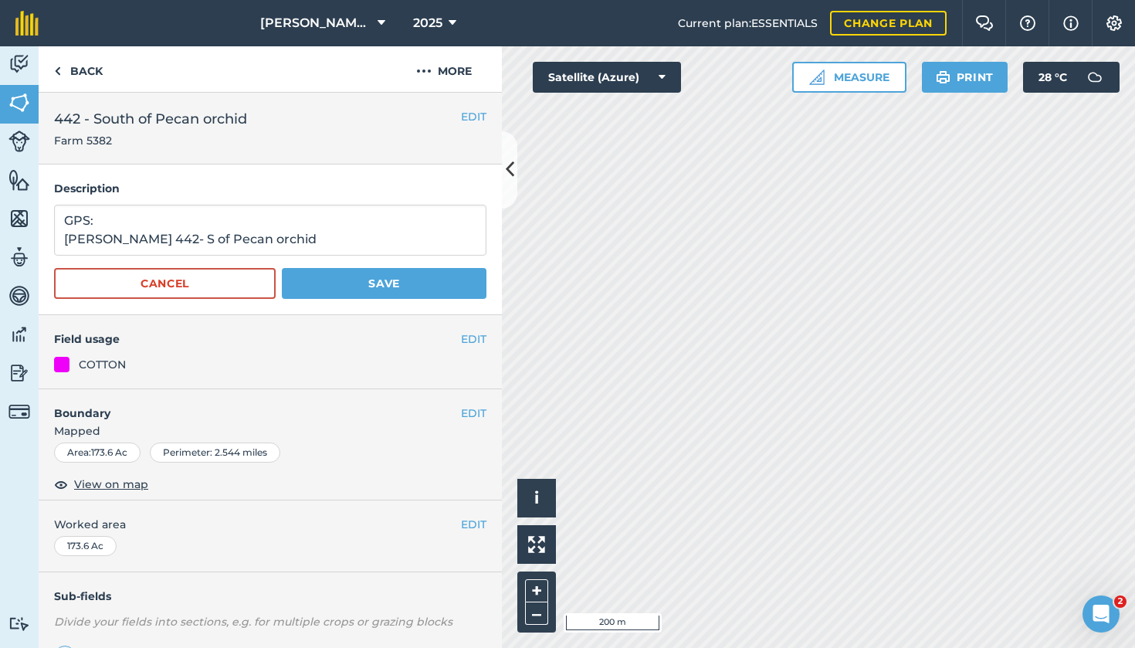
click at [388, 289] on button "Save" at bounding box center [384, 283] width 205 height 31
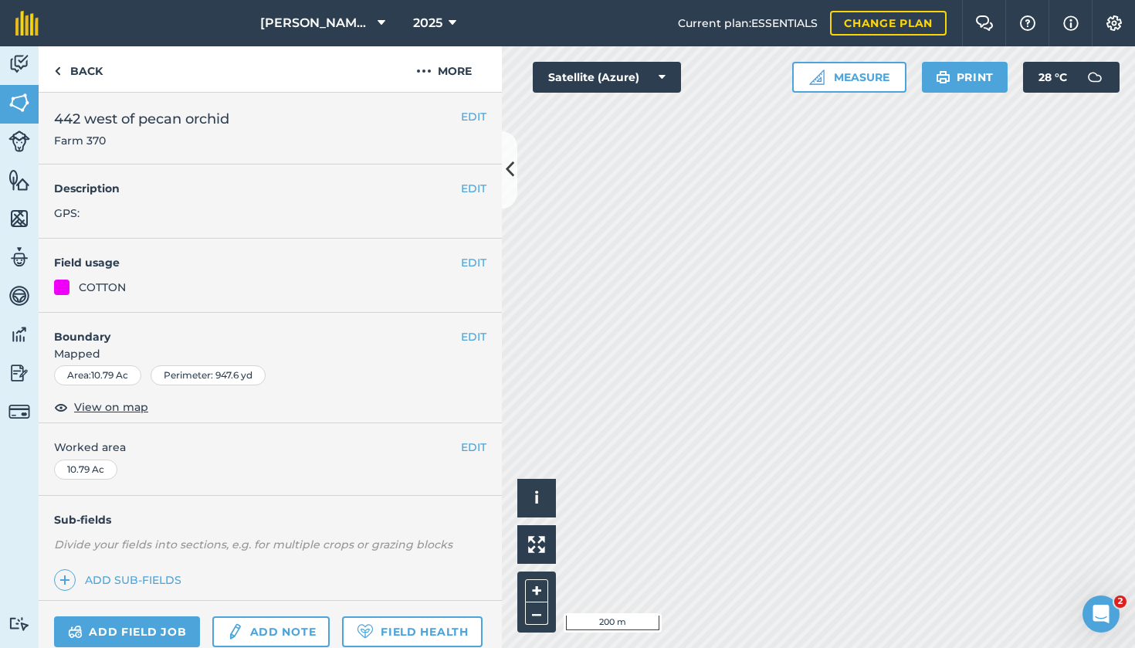
drag, startPoint x: 472, startPoint y: 188, endPoint x: 463, endPoint y: 194, distance: 10.7
click at [471, 189] on button "EDIT" at bounding box center [473, 188] width 25 height 17
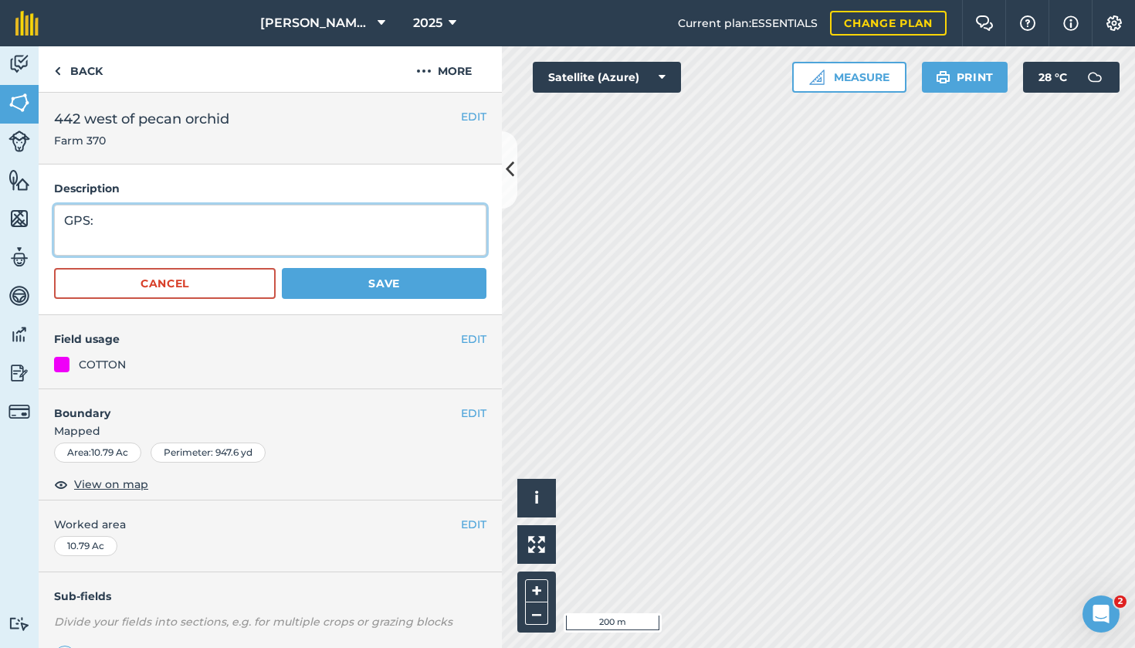
click at [272, 237] on textarea "GPS:" at bounding box center [270, 230] width 432 height 51
drag, startPoint x: 195, startPoint y: 237, endPoint x: 66, endPoint y: 199, distance: 134.4
click at [66, 199] on div "Description GPS: Cancel Save" at bounding box center [270, 239] width 463 height 151
paste textarea "[PERSON_NAME] 442- E of Pecan orchid"
click at [153, 239] on textarea "GPS: [PERSON_NAME] 442- E of Pecan orchid" at bounding box center [270, 230] width 432 height 51
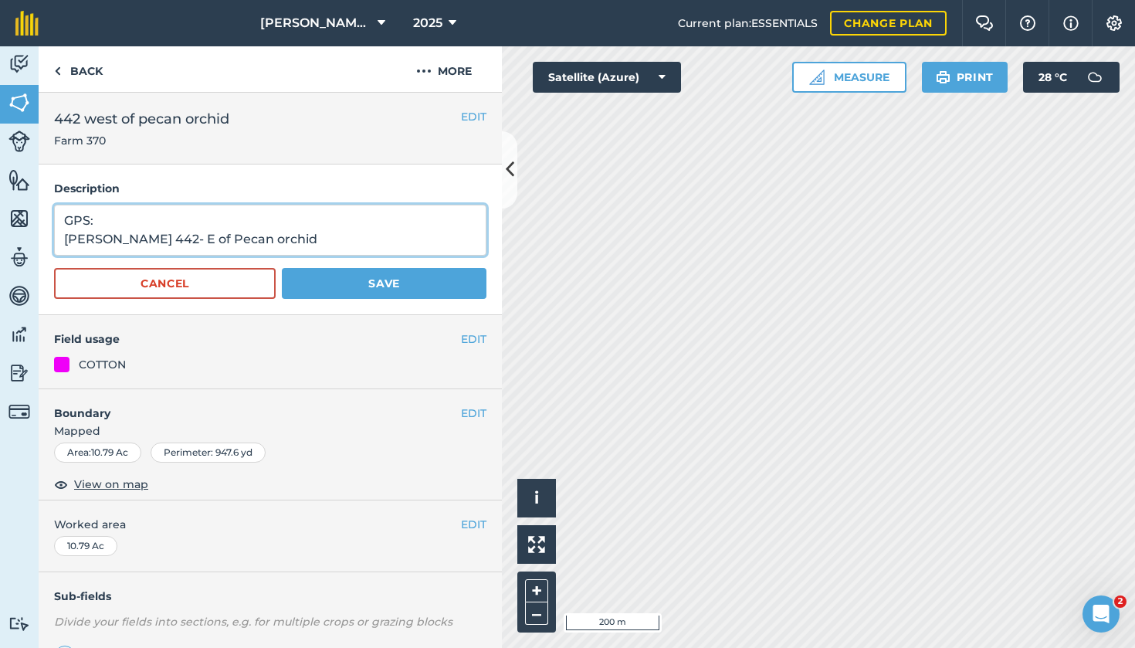
click at [152, 239] on textarea "GPS: [PERSON_NAME] 442- E of Pecan orchid" at bounding box center [270, 230] width 432 height 51
type textarea "GPS: [PERSON_NAME] 442- W of Pecan orchid"
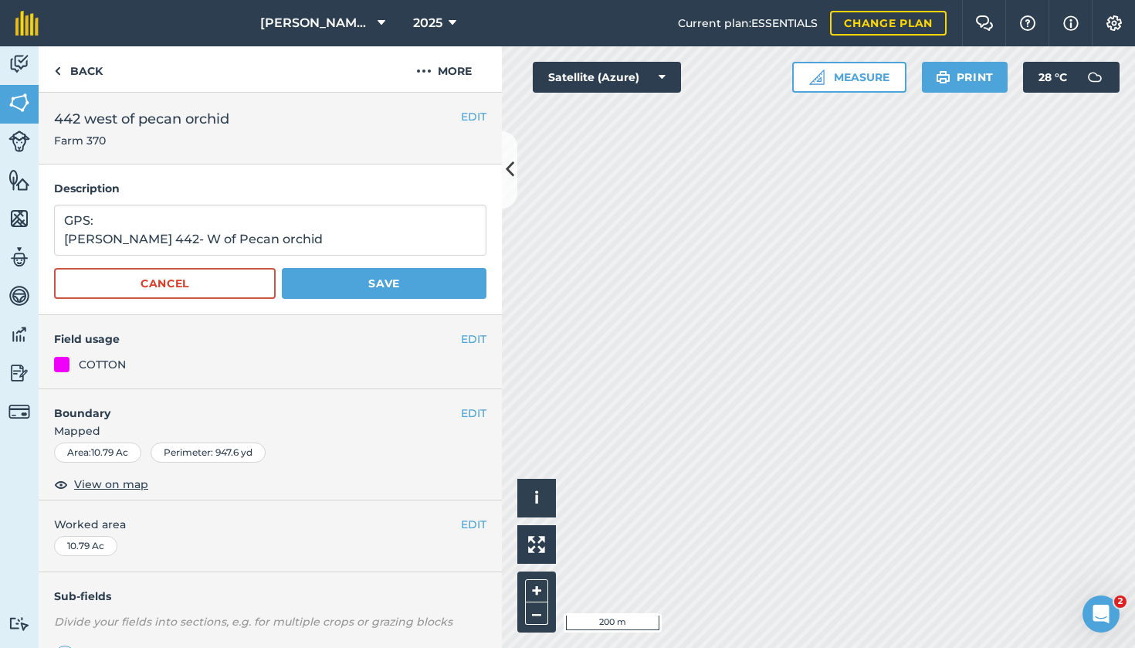
click at [347, 288] on button "Save" at bounding box center [384, 283] width 205 height 31
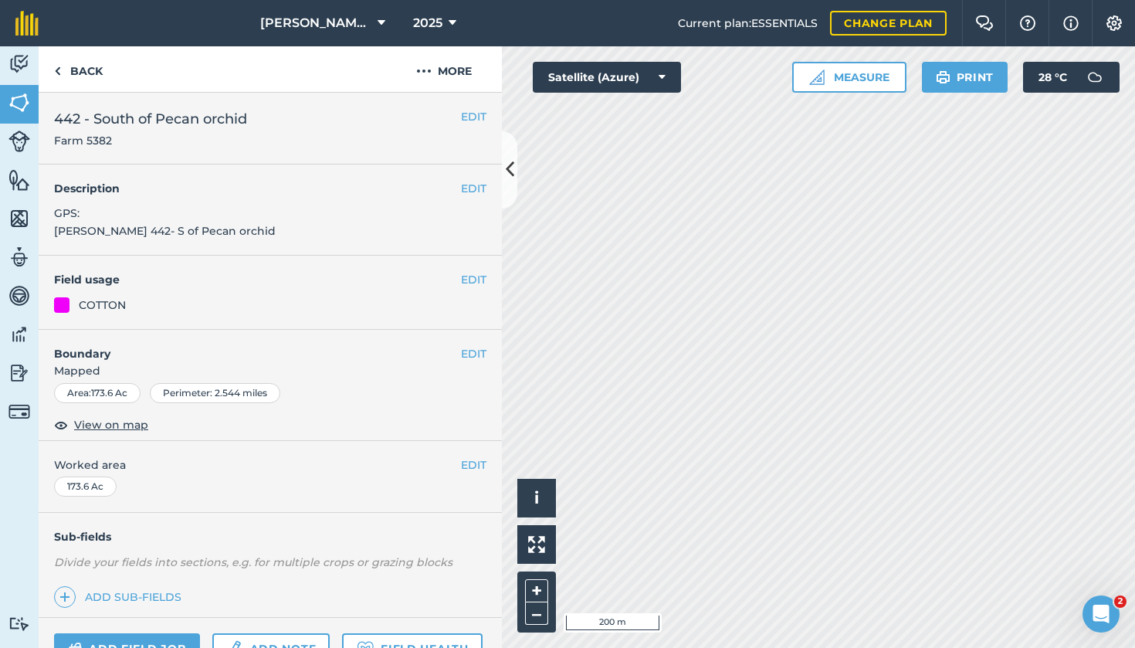
click at [212, 2] on nav "[PERSON_NAME] Farms 2025" at bounding box center [366, 23] width 624 height 46
click at [60, 77] on img at bounding box center [57, 71] width 7 height 19
click at [60, 80] on link "Back" at bounding box center [79, 69] width 80 height 46
